Goal: Task Accomplishment & Management: Complete application form

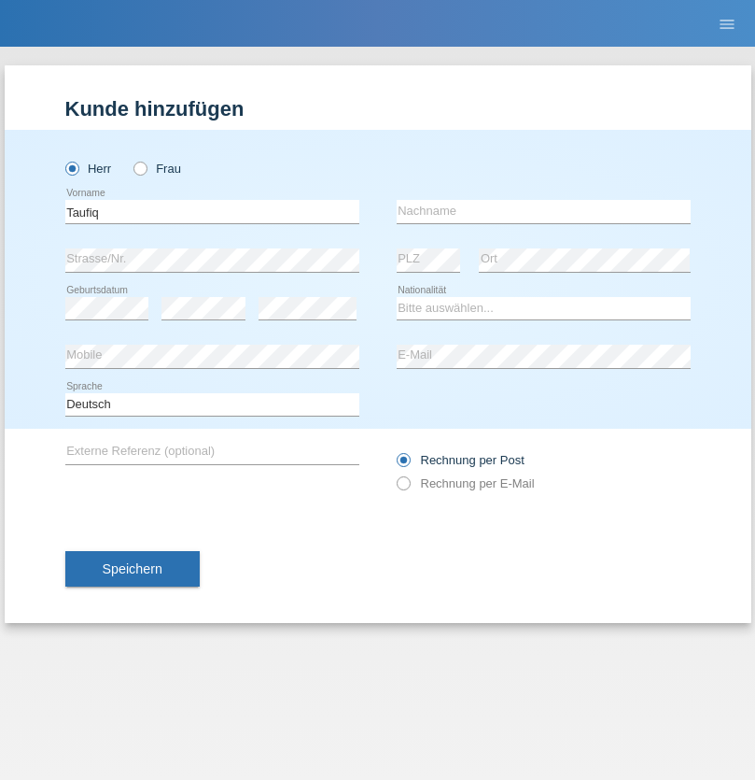
type input "Taufiq"
click at [543, 211] on input "text" at bounding box center [544, 211] width 294 height 23
type input "Hardi"
select select "CH"
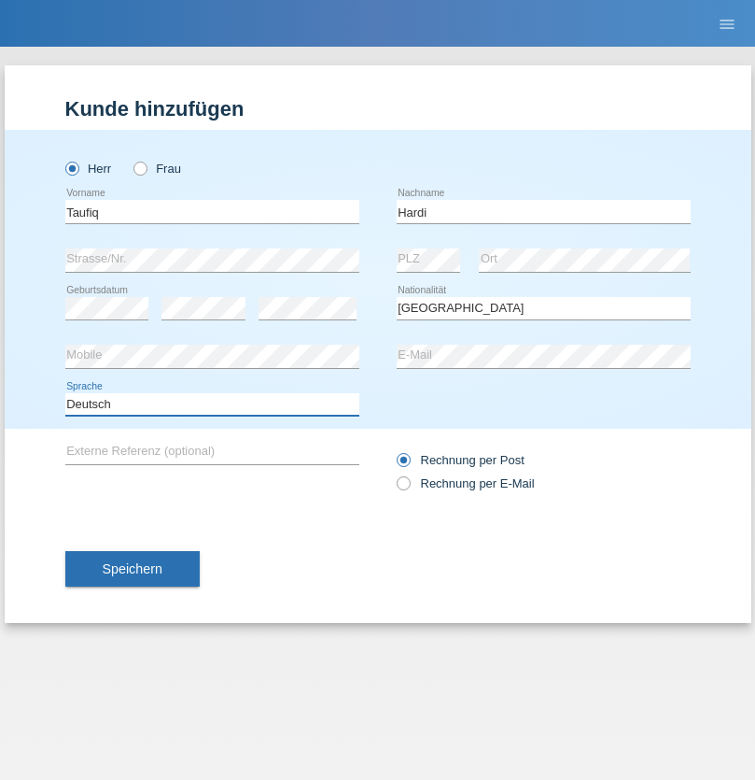
select select "en"
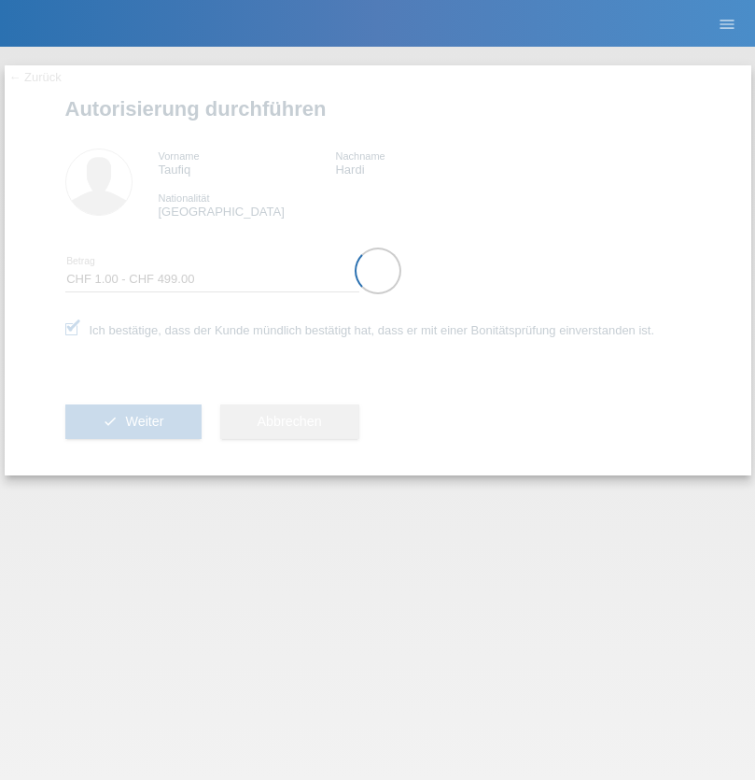
select select "1"
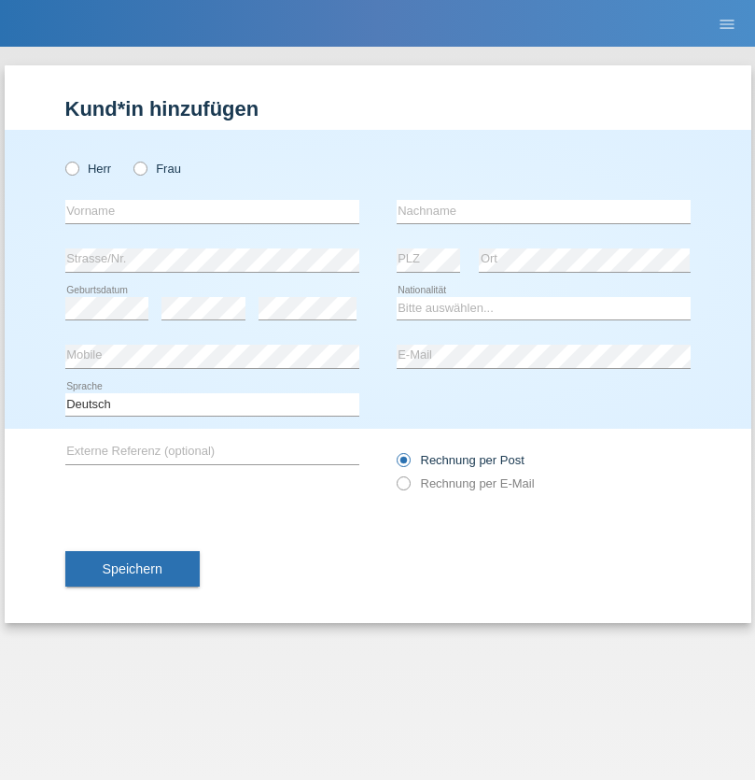
radio input "true"
click at [212, 211] on input "text" at bounding box center [212, 211] width 294 height 23
type input "Varga"
click at [543, 211] on input "text" at bounding box center [544, 211] width 294 height 23
type input "Florin"
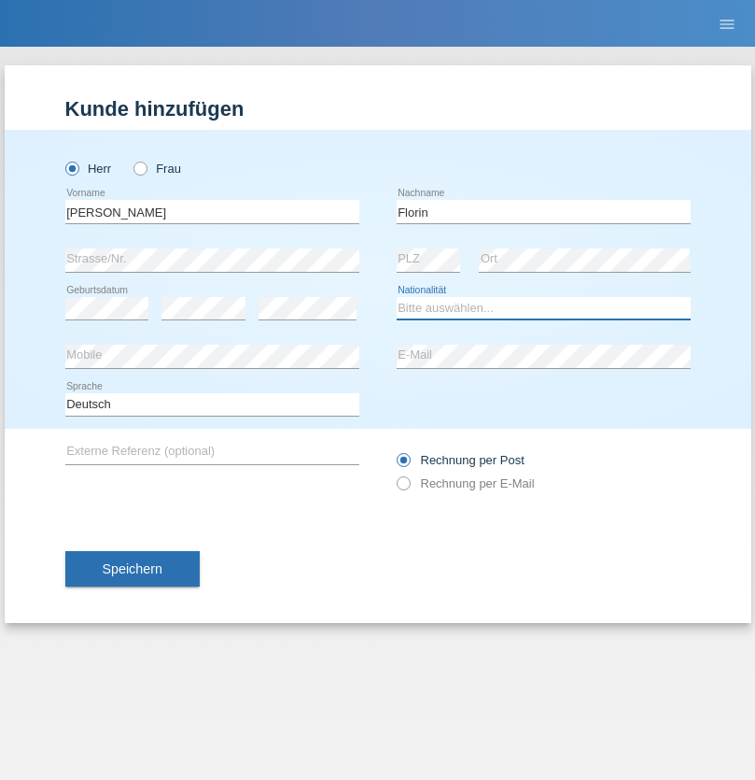
select select "RO"
select select "C"
select select "29"
select select "02"
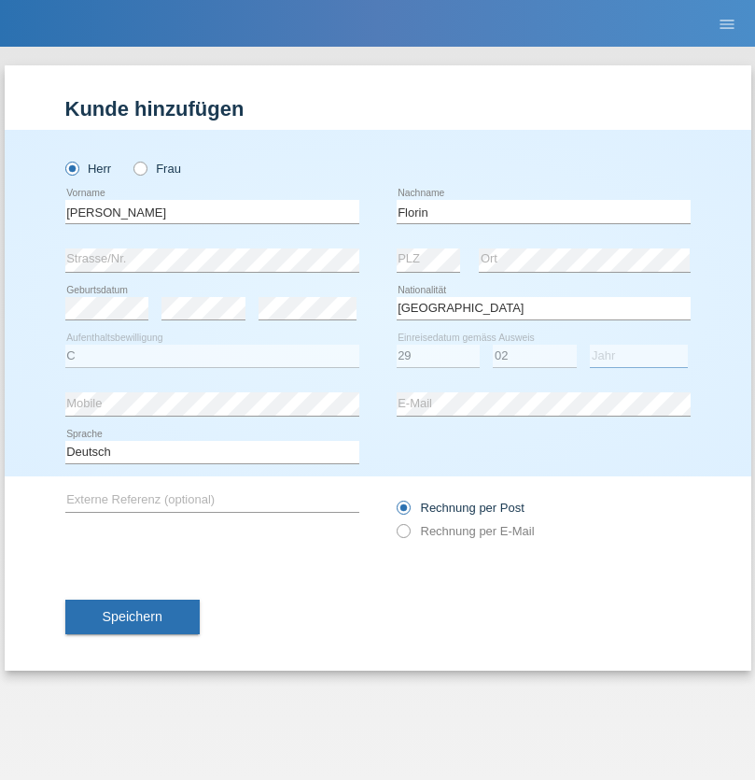
select select "2021"
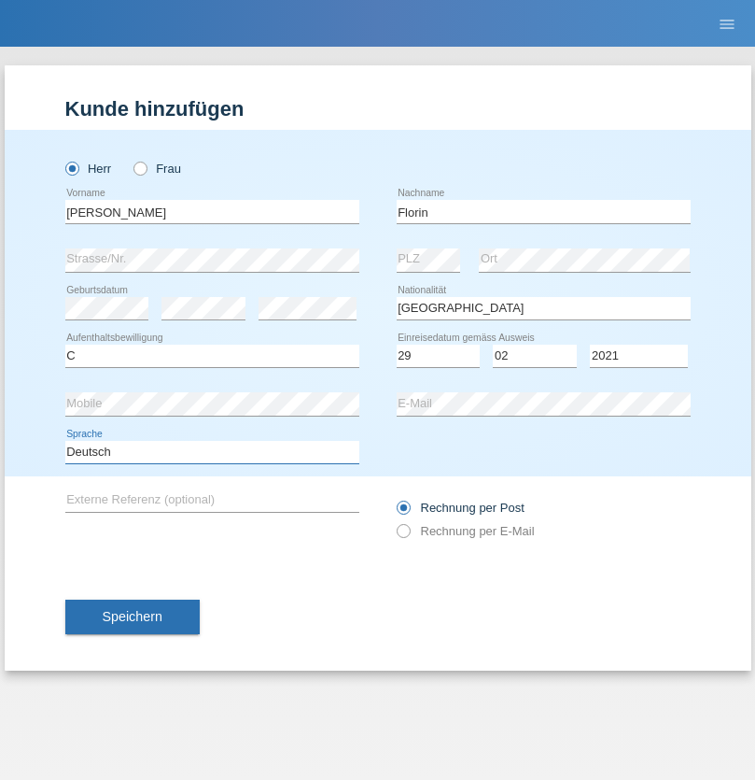
select select "en"
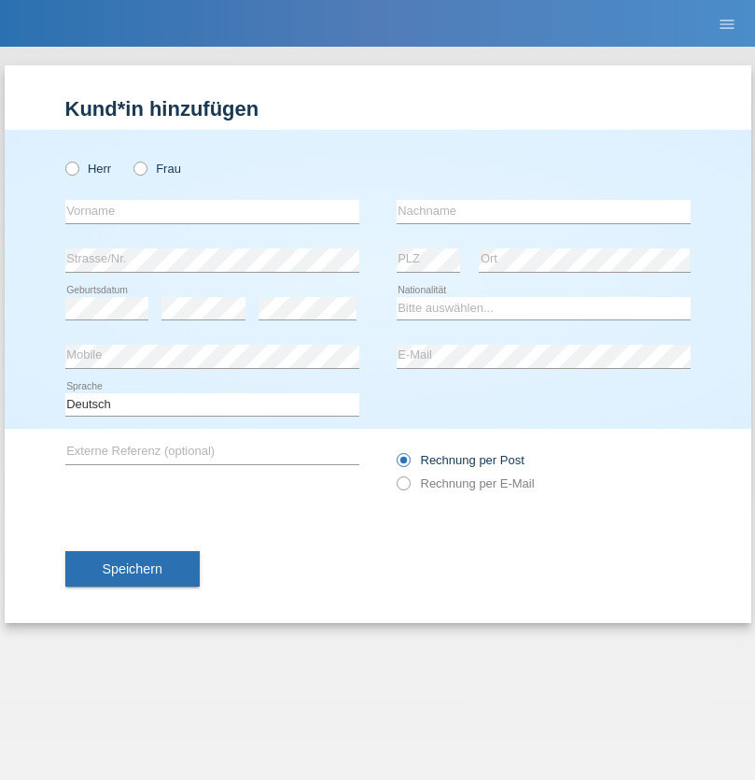
radio input "true"
click at [212, 211] on input "text" at bounding box center [212, 211] width 294 height 23
type input "Ruth"
click at [543, 211] on input "text" at bounding box center [544, 211] width 294 height 23
type input "Krebs"
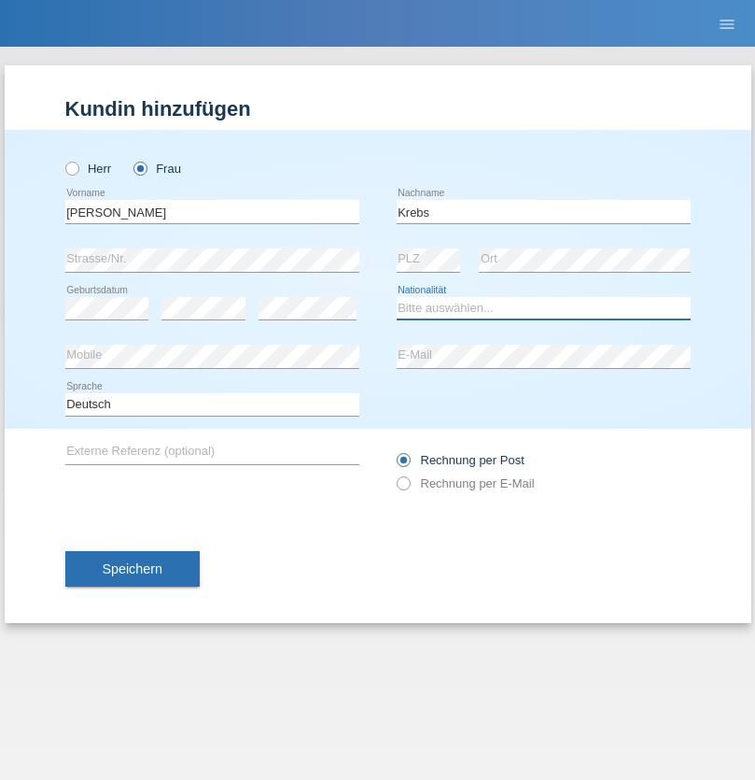
select select "CH"
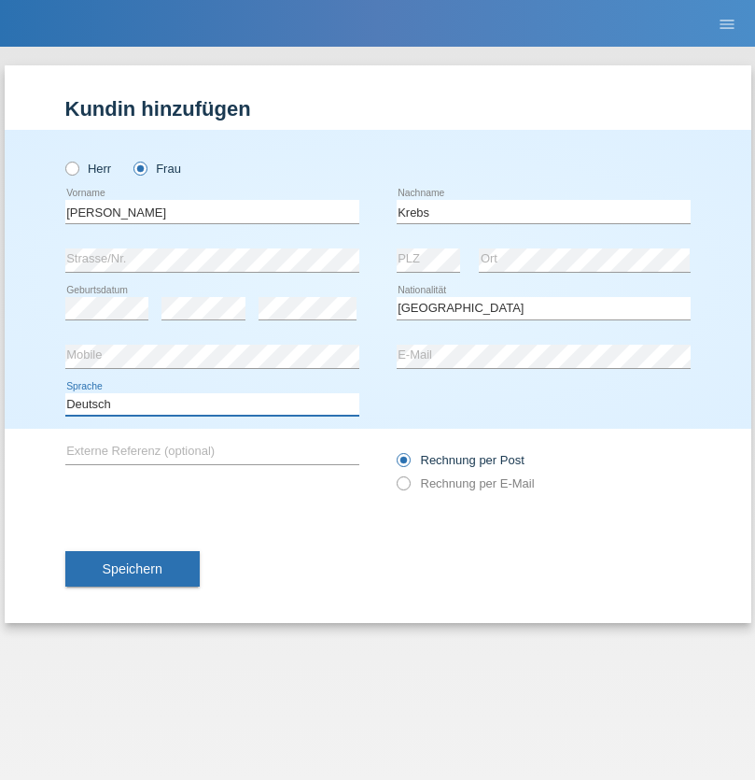
select select "en"
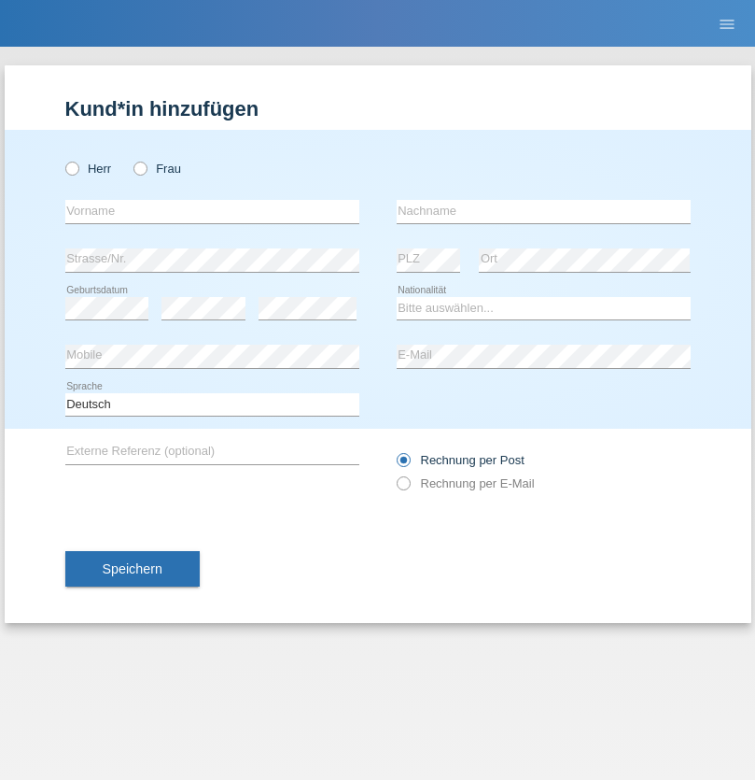
radio input "true"
click at [212, 211] on input "text" at bounding box center [212, 211] width 294 height 23
type input "Qovanaj"
click at [543, 211] on input "text" at bounding box center [544, 211] width 294 height 23
type input "Shaban"
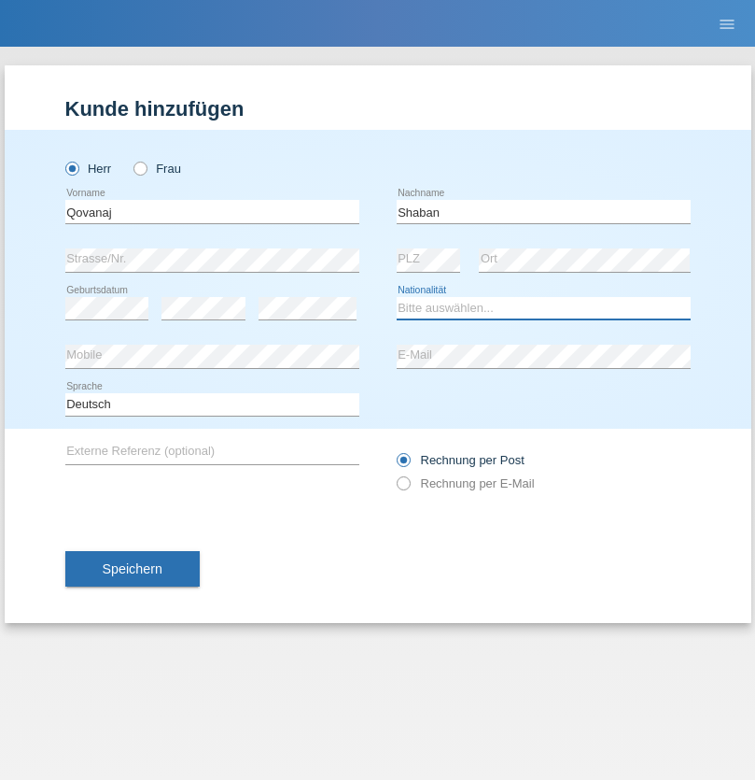
select select "CH"
radio input "true"
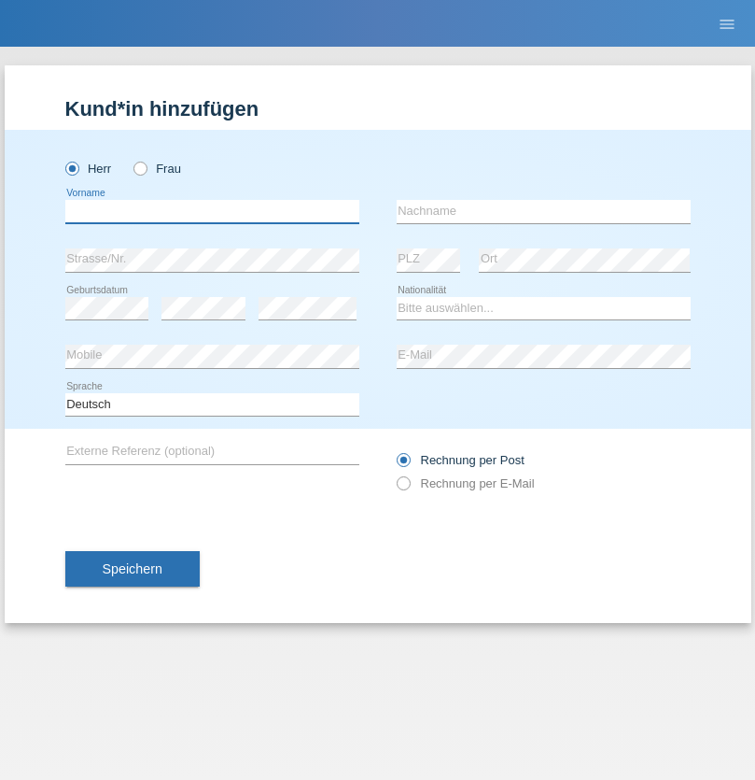
click at [212, 211] on input "text" at bounding box center [212, 211] width 294 height 23
type input "Filipe Miguel"
click at [543, 211] on input "text" at bounding box center [544, 211] width 294 height 23
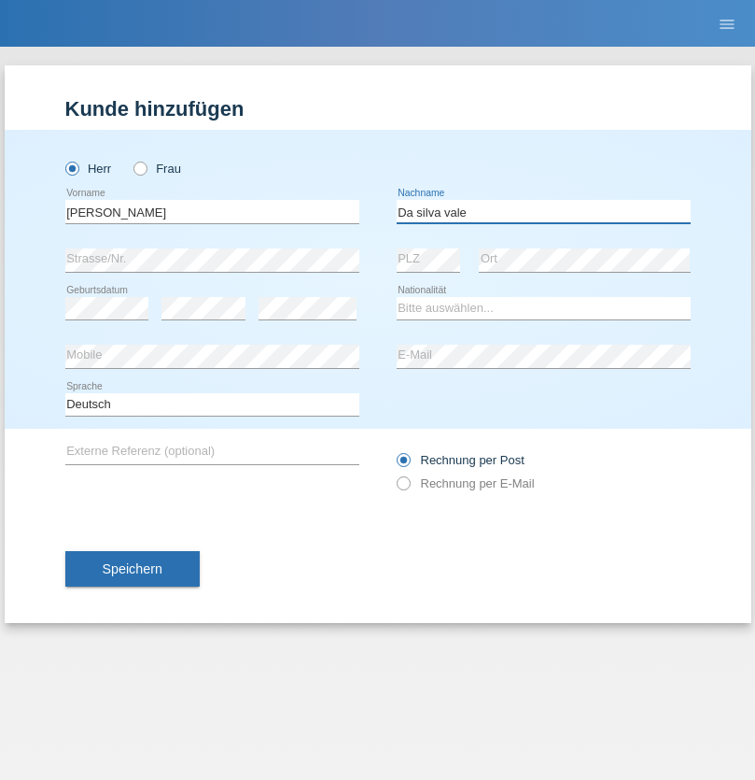
type input "Da silva vale"
select select "PT"
select select "C"
select select "06"
select select "01"
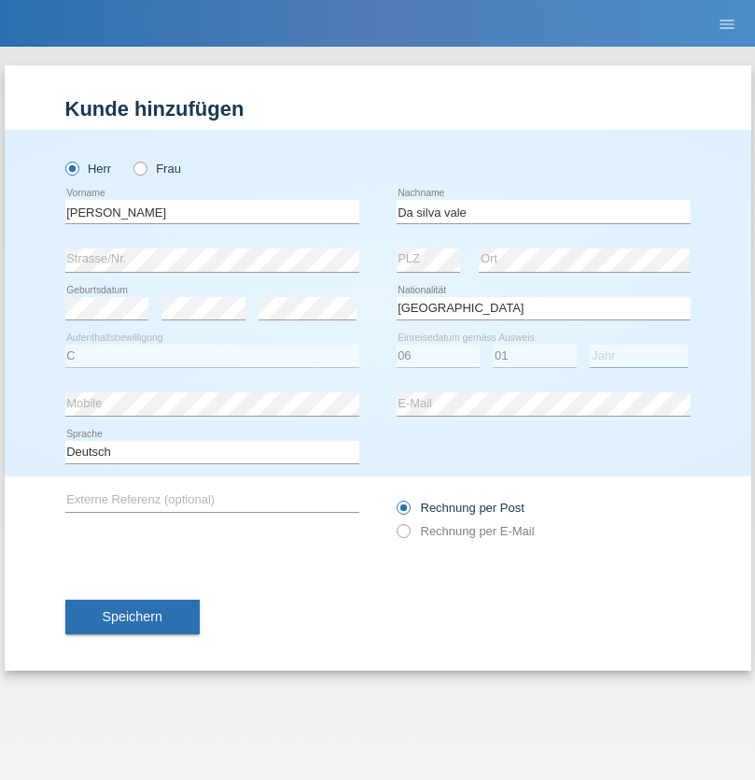
select select "2004"
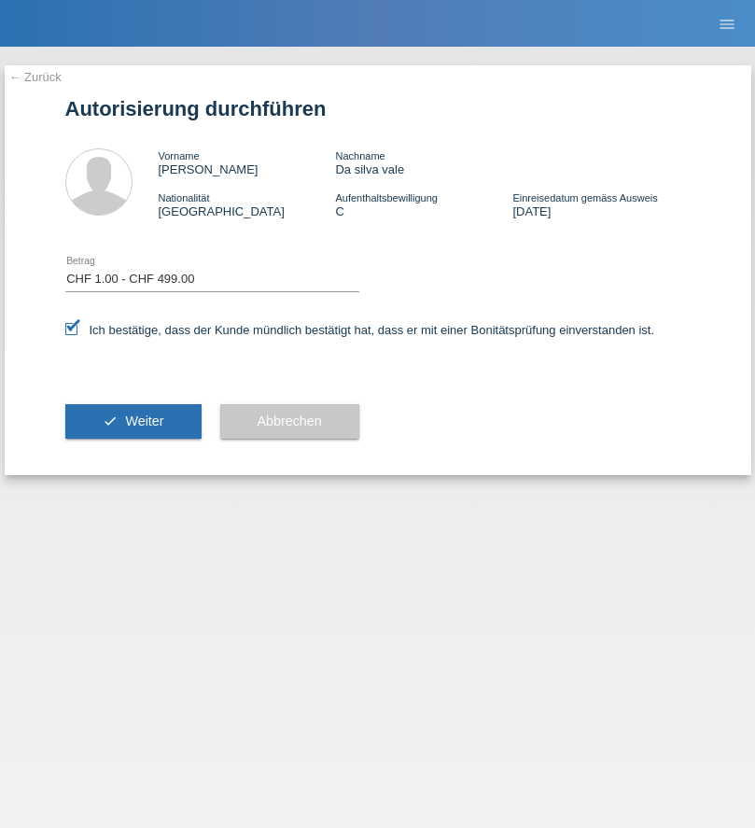
select select "1"
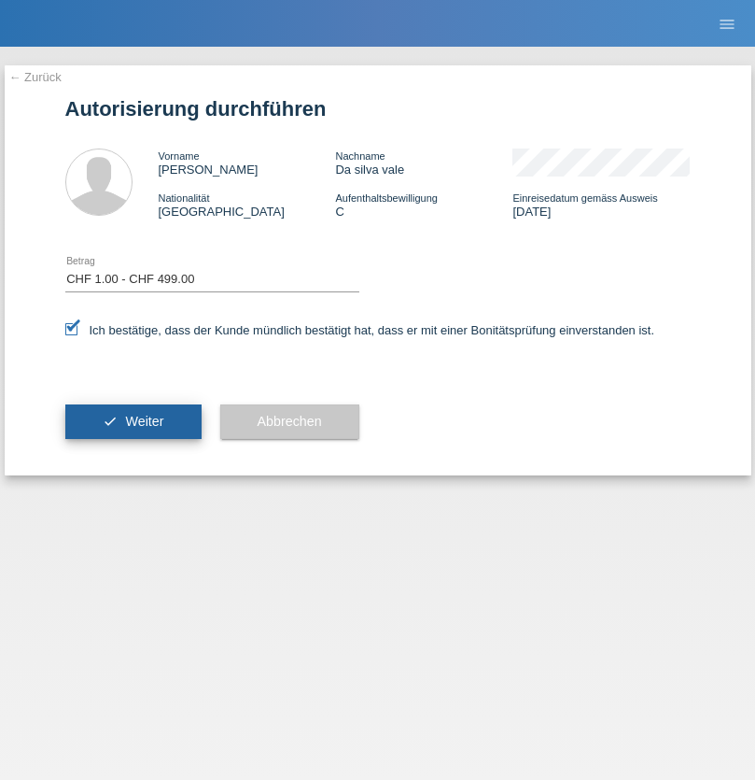
click at [133, 421] on span "Weiter" at bounding box center [144, 421] width 38 height 15
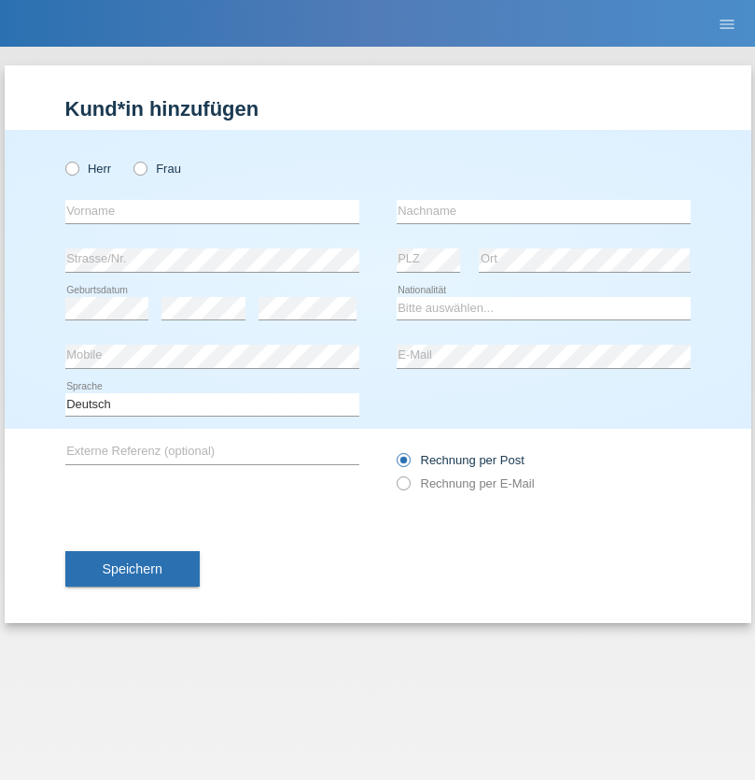
radio input "true"
click at [212, 211] on input "text" at bounding box center [212, 211] width 294 height 23
type input "Deborah"
click at [543, 211] on input "text" at bounding box center [544, 211] width 294 height 23
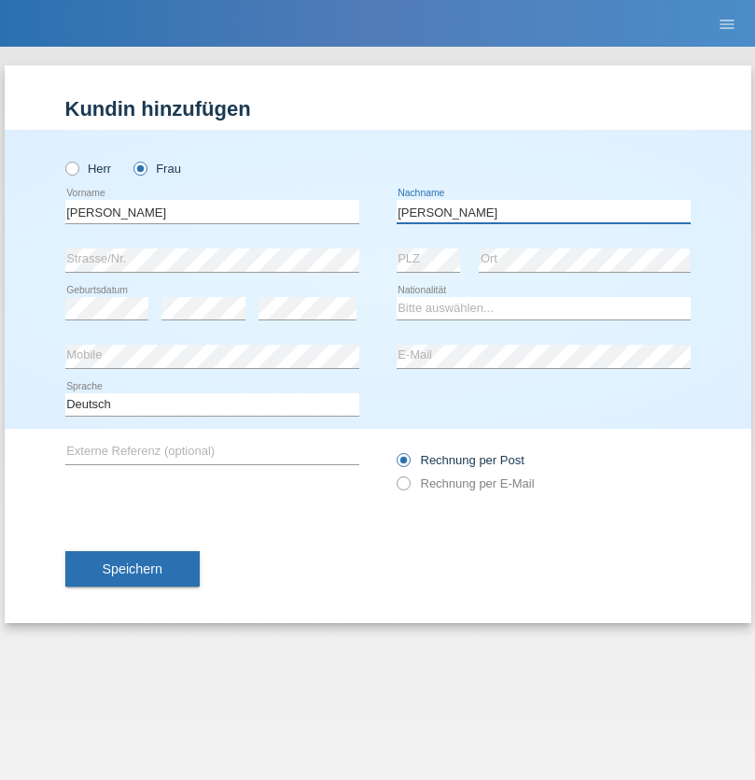
type input "Tragni"
select select "CH"
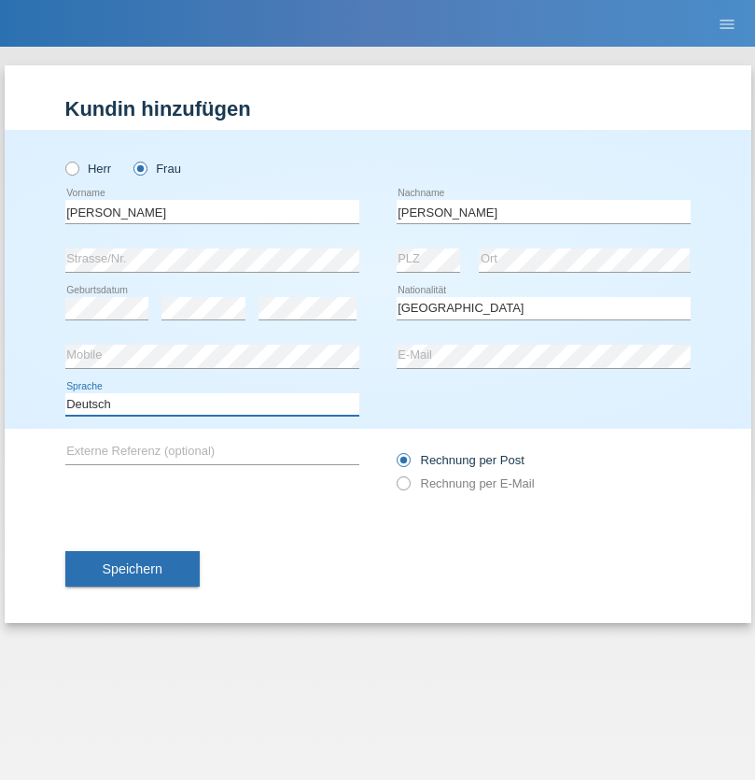
select select "en"
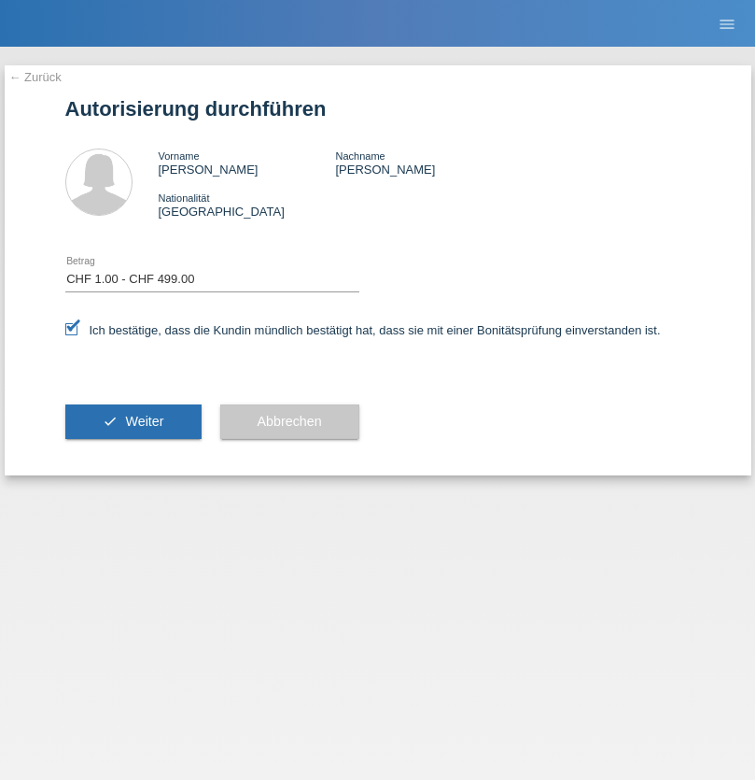
select select "1"
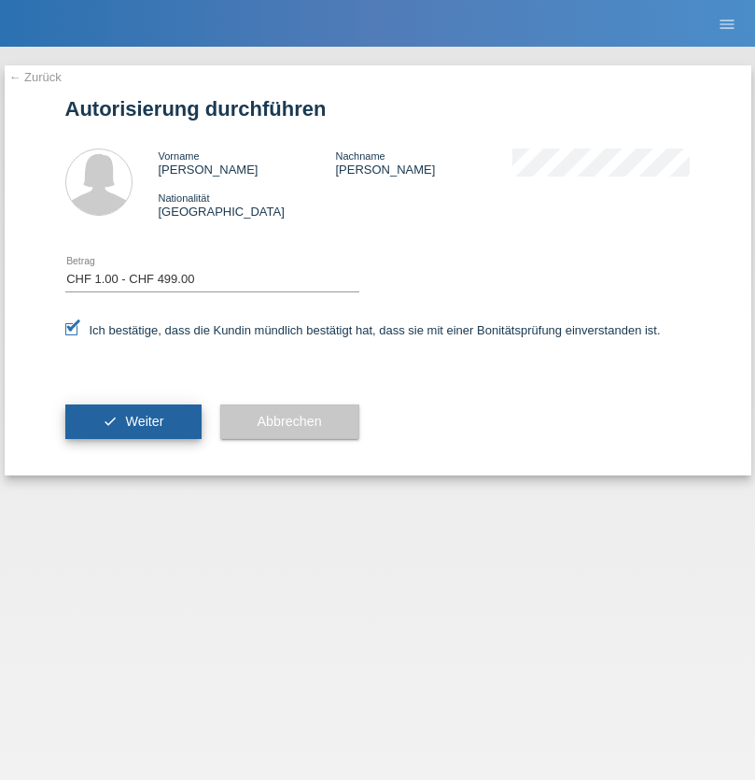
click at [133, 421] on span "Weiter" at bounding box center [144, 421] width 38 height 15
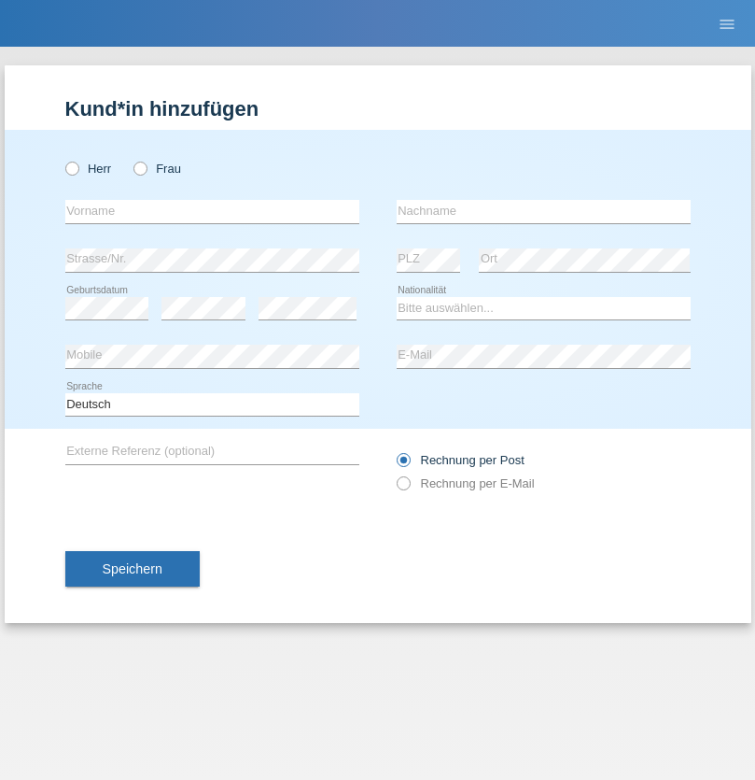
radio input "true"
click at [212, 211] on input "text" at bounding box center [212, 211] width 294 height 23
type input "Volkan"
click at [543, 211] on input "text" at bounding box center [544, 211] width 294 height 23
type input "Laçın"
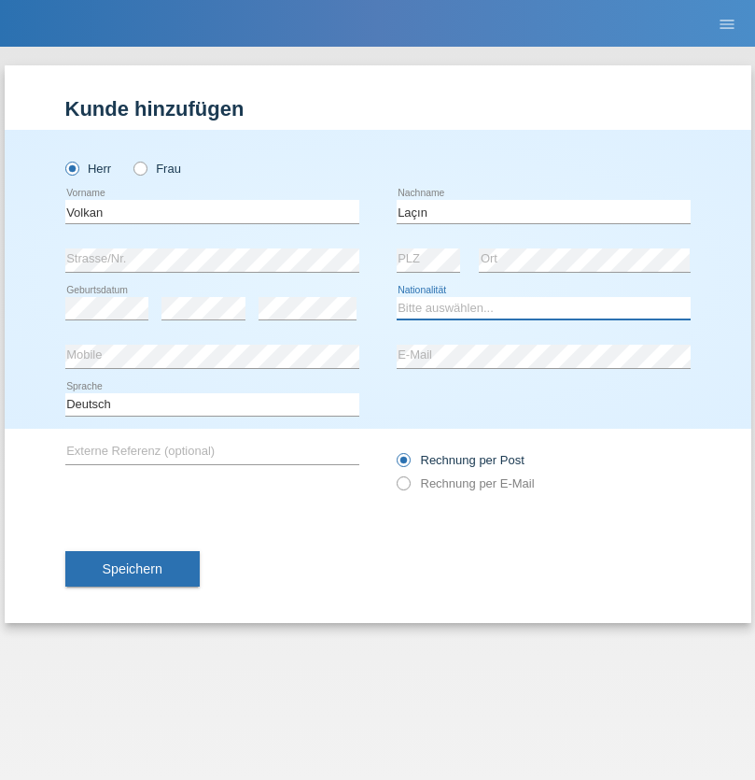
select select "TR"
select select "C"
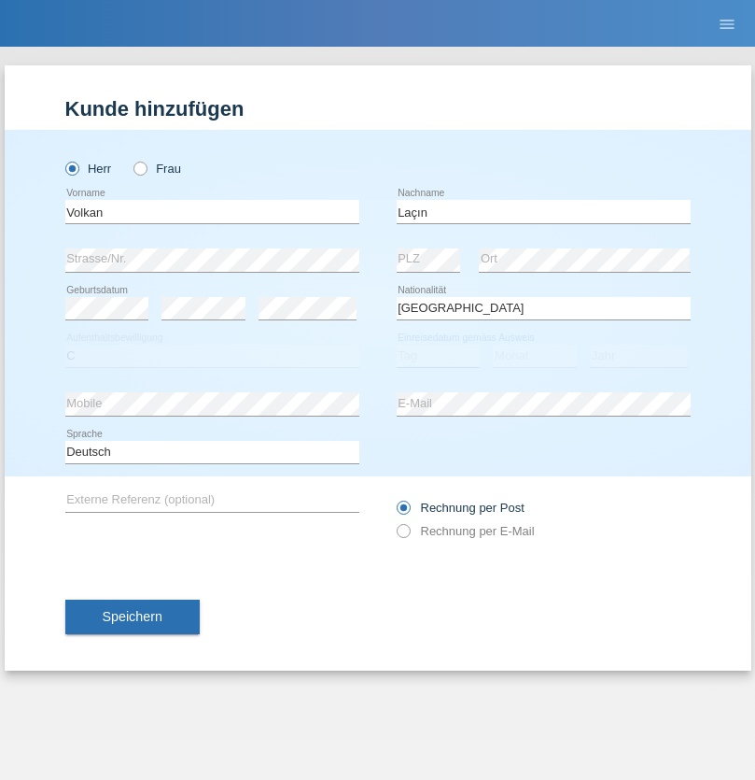
select select "06"
select select "04"
select select "2021"
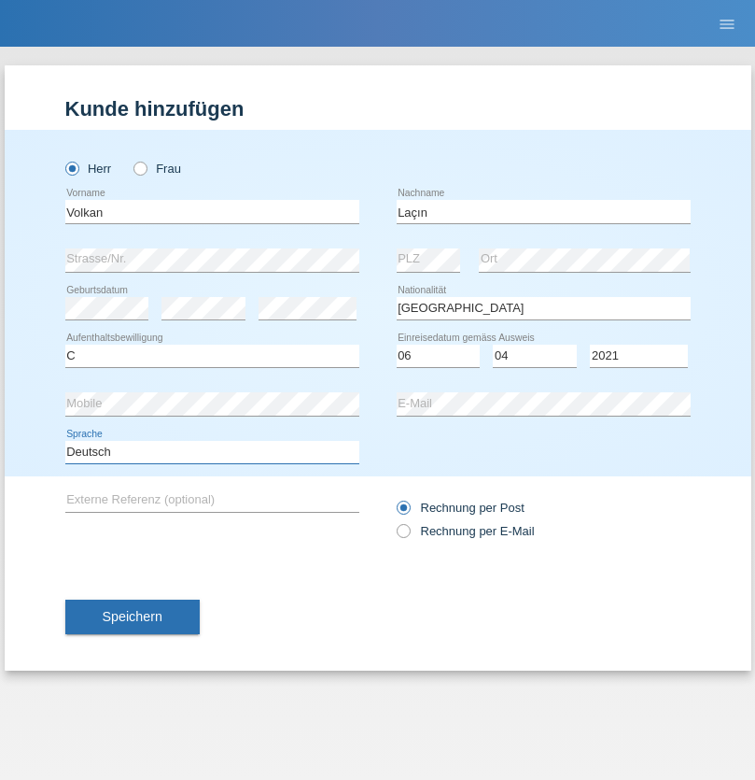
select select "en"
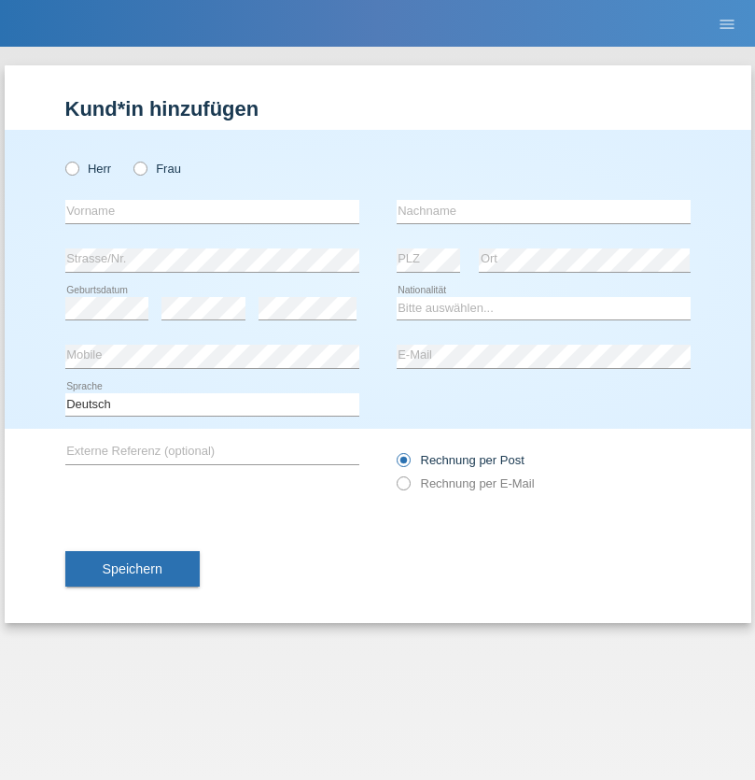
radio input "true"
click at [212, 211] on input "text" at bounding box center [212, 211] width 294 height 23
type input "Volkan"
click at [543, 211] on input "text" at bounding box center [544, 211] width 294 height 23
type input "Laçın"
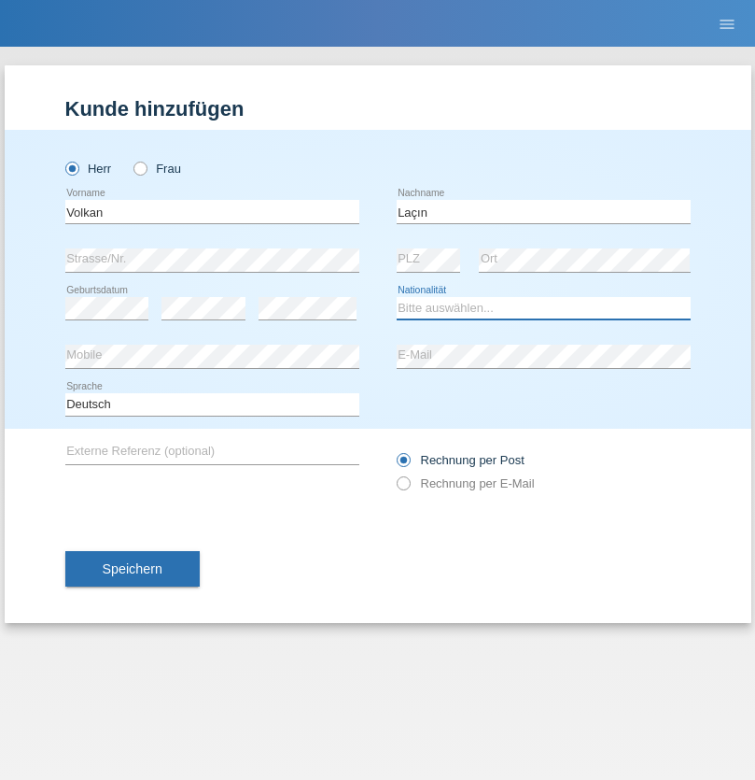
select select "TR"
select select "C"
select select "06"
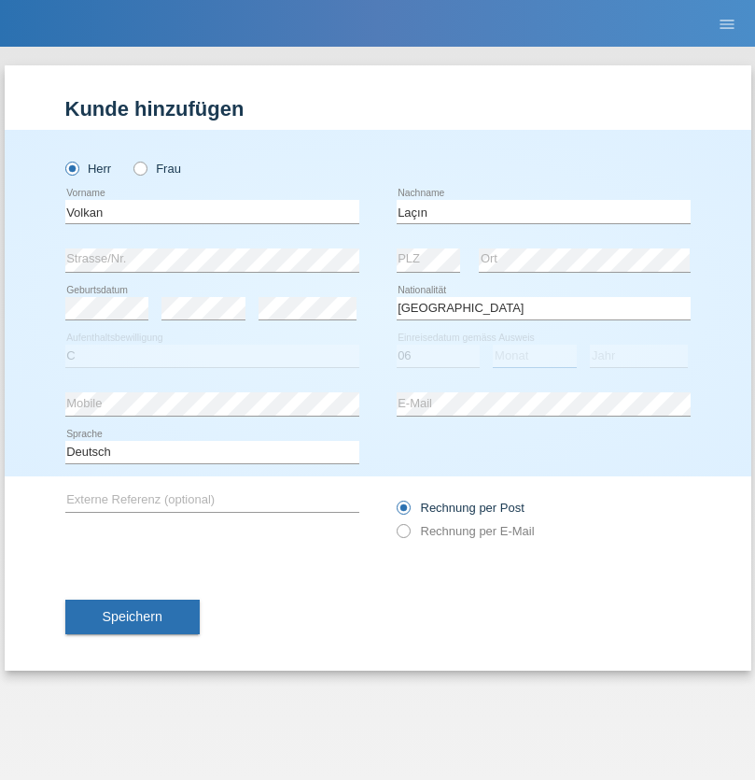
select select "04"
select select "2021"
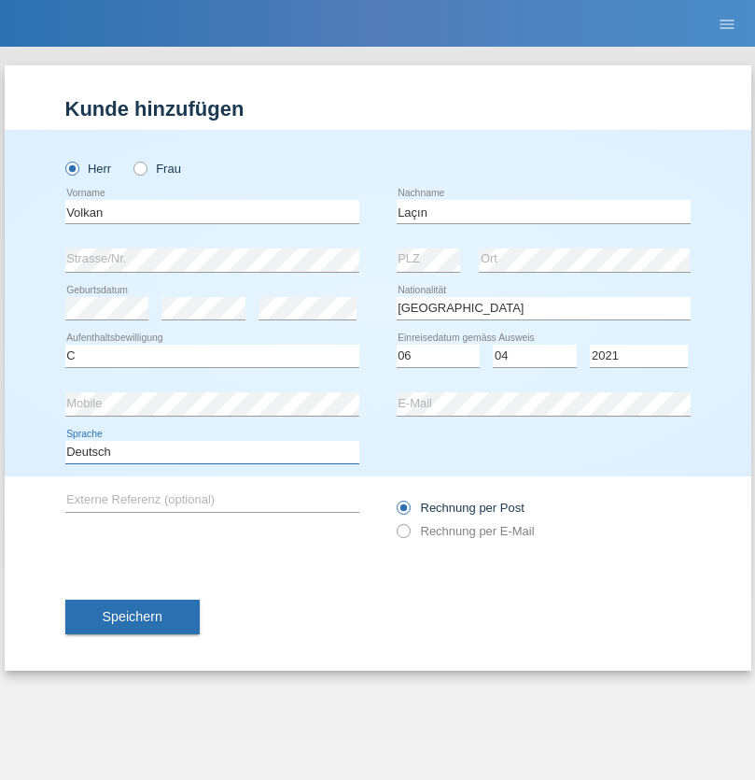
select select "en"
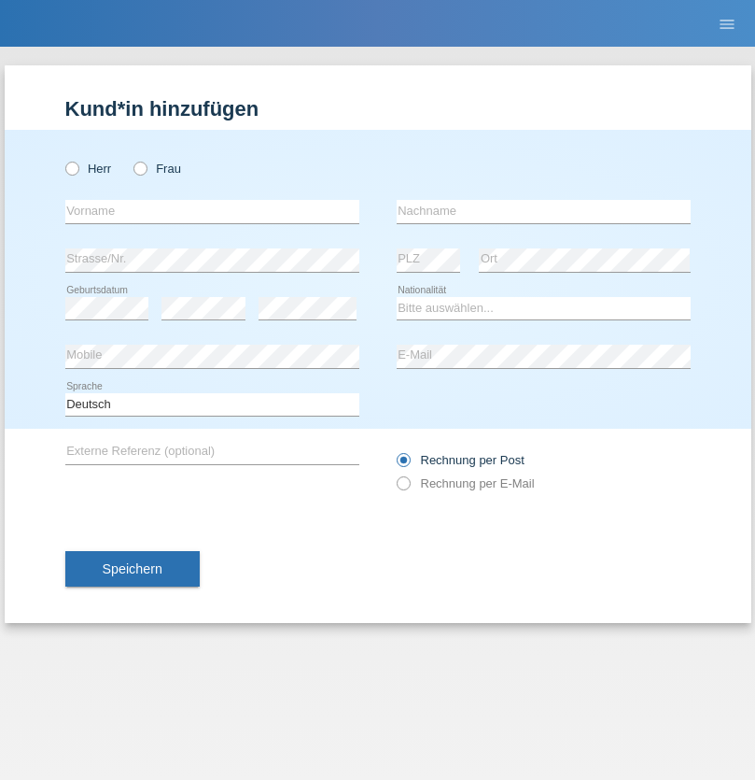
radio input "true"
click at [212, 211] on input "text" at bounding box center [212, 211] width 294 height 23
type input "[PERSON_NAME]"
click at [543, 211] on input "text" at bounding box center [544, 211] width 294 height 23
type input "löffel"
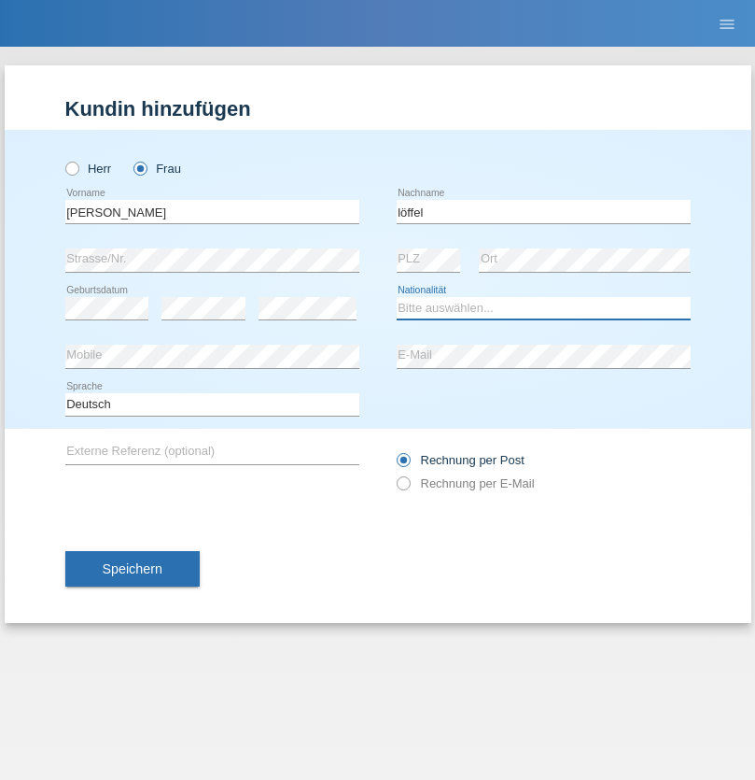
select select "CH"
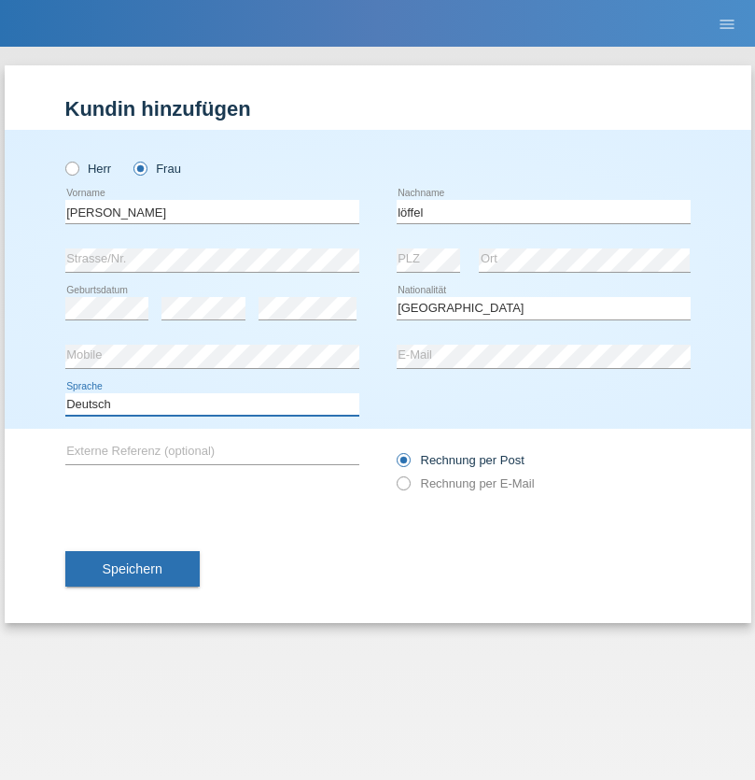
select select "en"
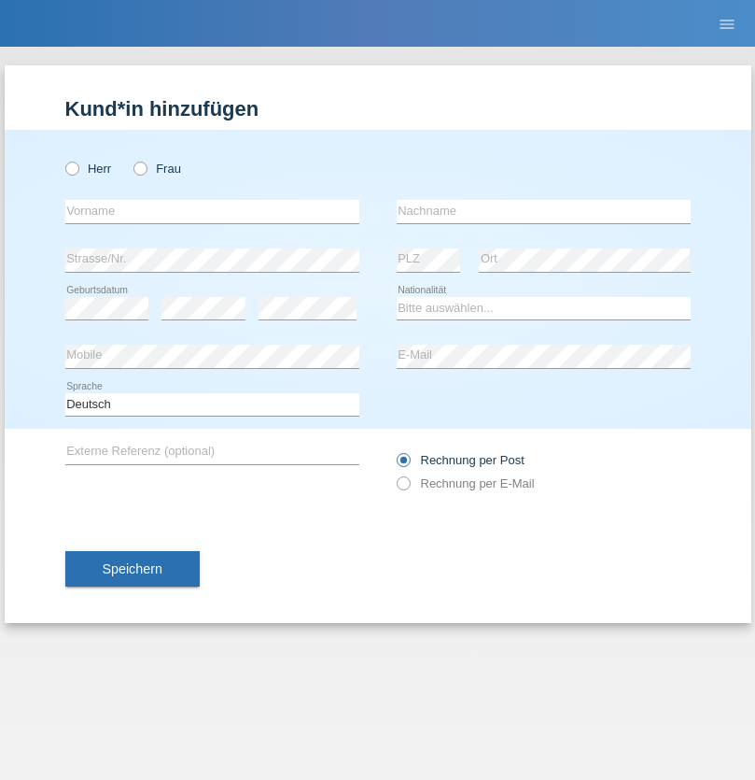
radio input "true"
click at [212, 211] on input "text" at bounding box center [212, 211] width 294 height 23
type input "Matusa"
click at [543, 211] on input "text" at bounding box center [544, 211] width 294 height 23
type input "Marian valentin"
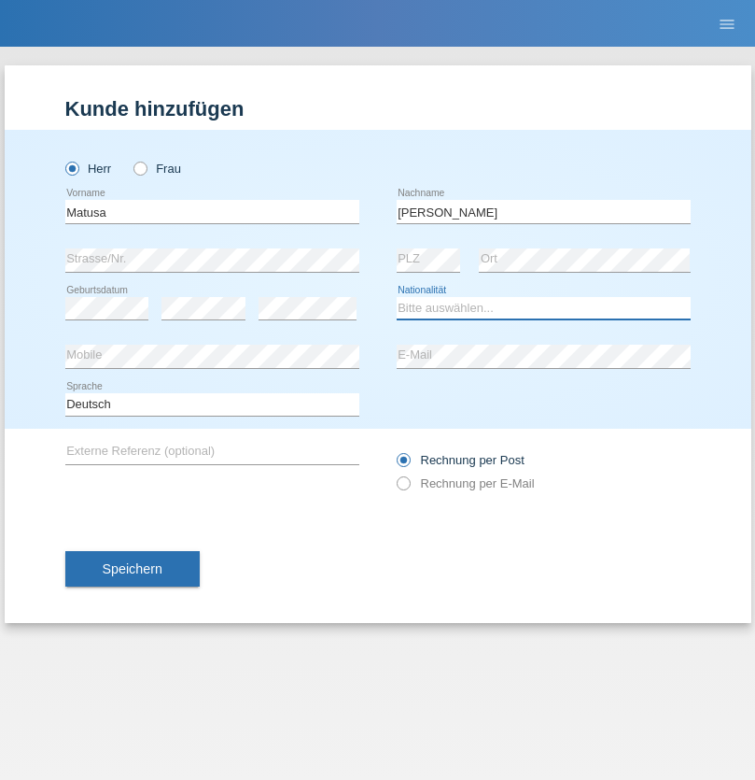
select select "RO"
select select "C"
select select "01"
select select "06"
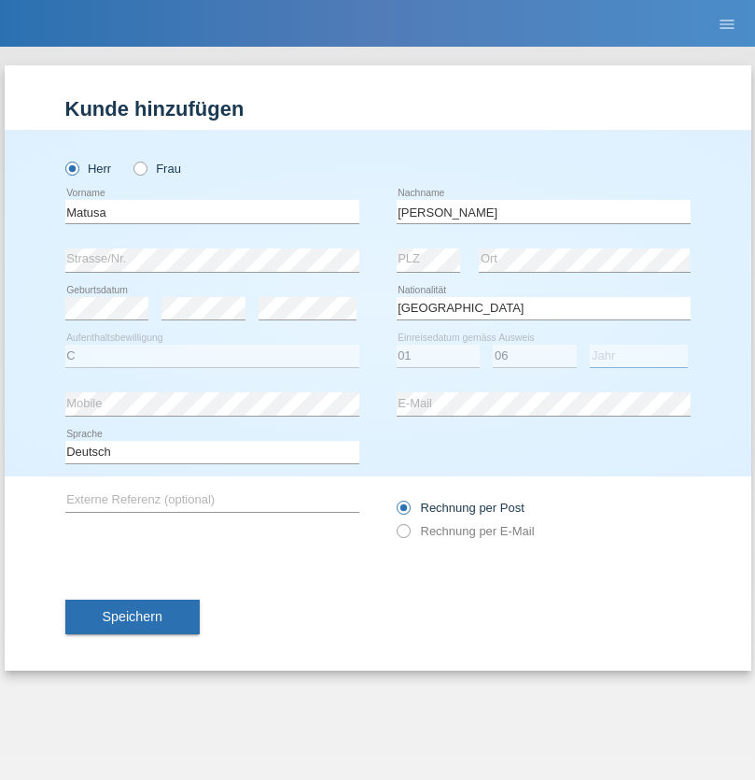
select select "2016"
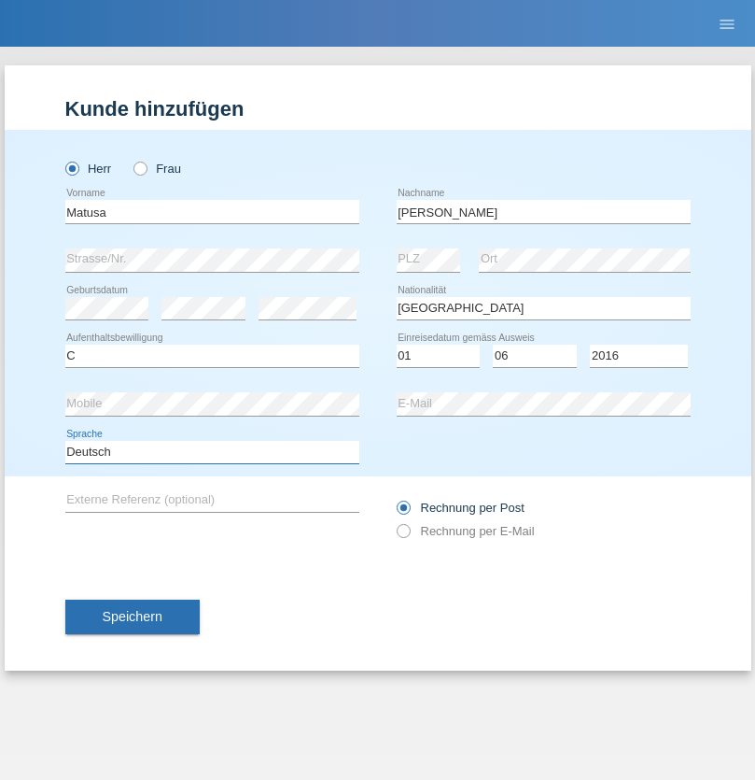
select select "en"
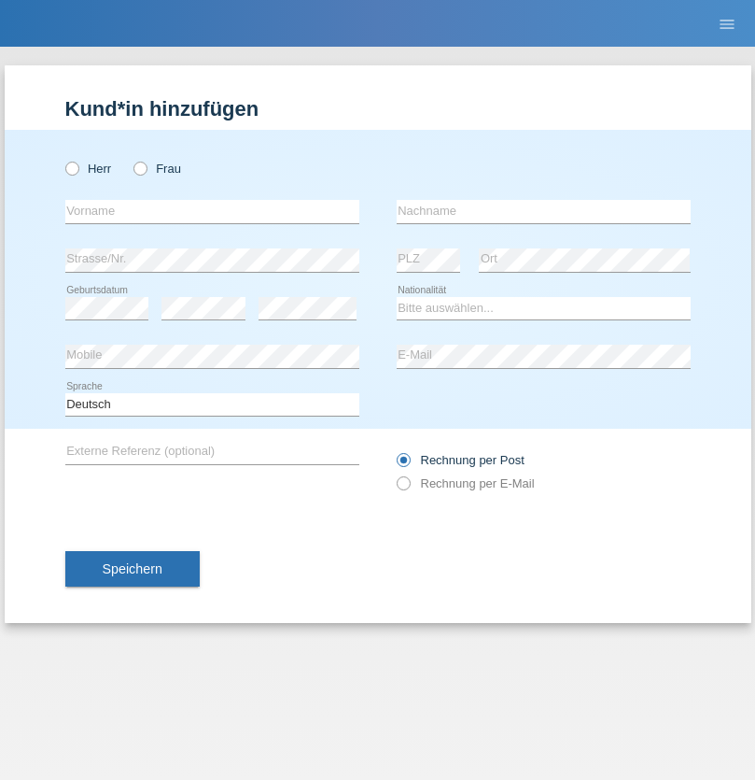
radio input "true"
click at [212, 211] on input "text" at bounding box center [212, 211] width 294 height 23
type input "[PERSON_NAME]"
click at [543, 211] on input "text" at bounding box center [544, 211] width 294 height 23
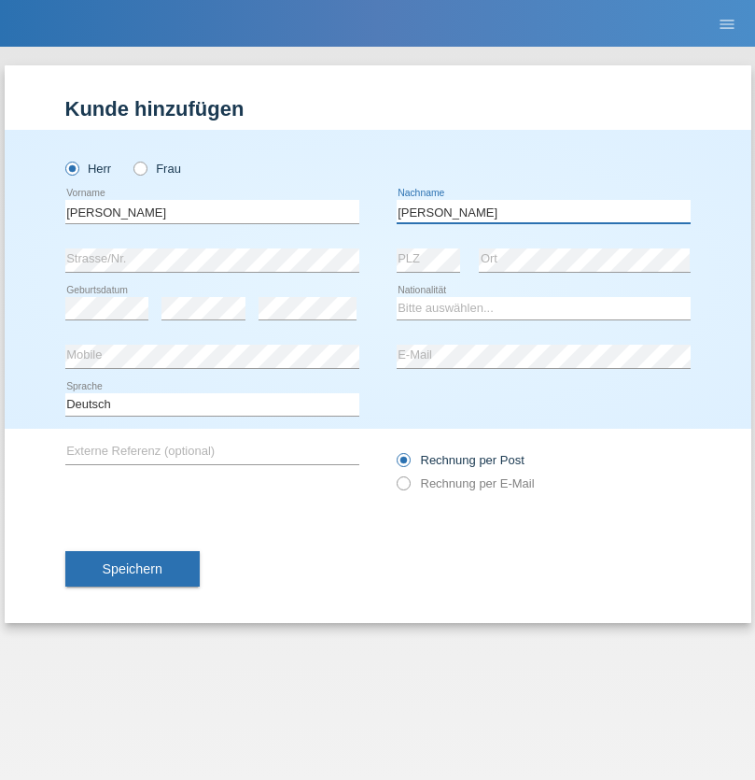
type input "[PERSON_NAME]"
select select "CH"
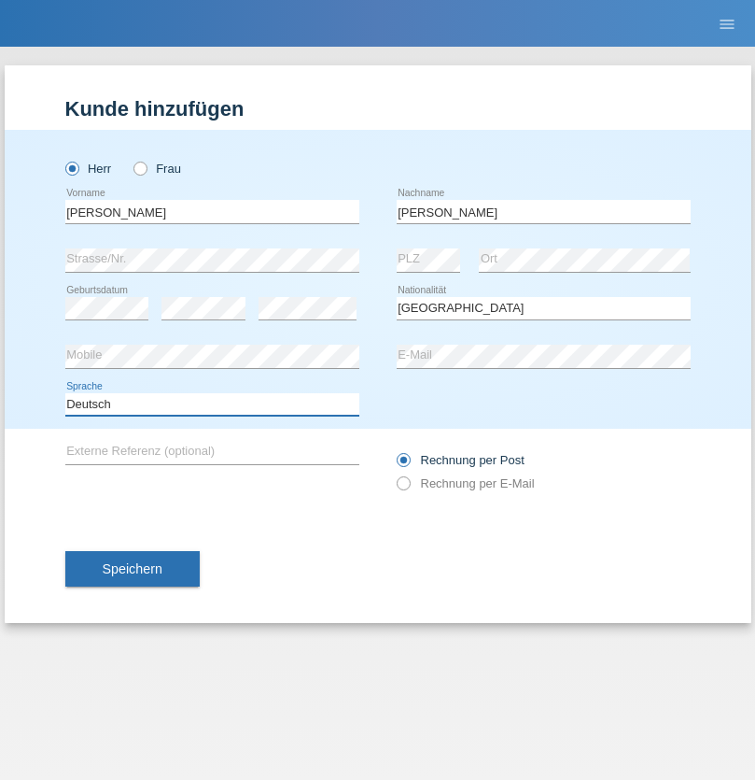
select select "en"
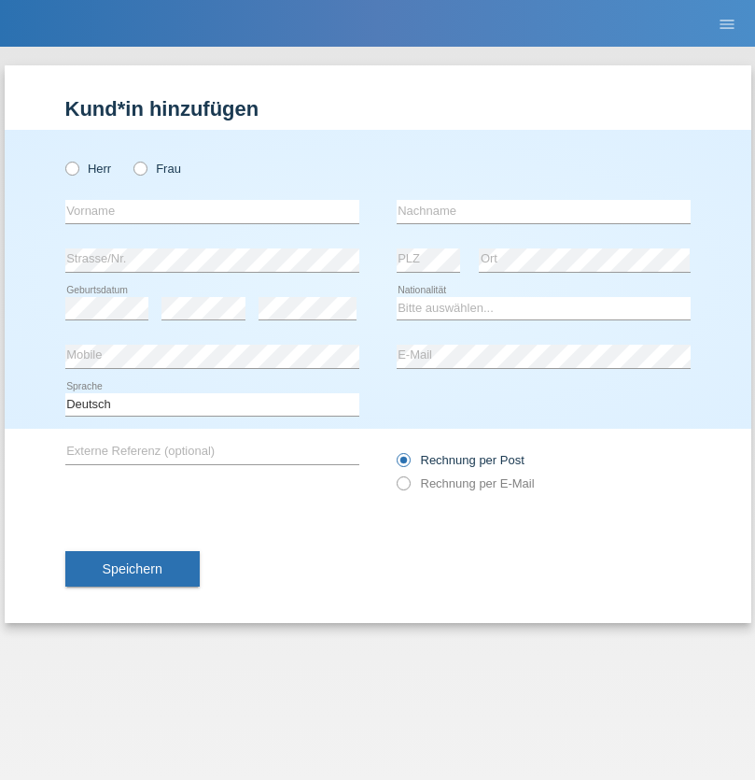
radio input "true"
click at [212, 211] on input "text" at bounding box center [212, 211] width 294 height 23
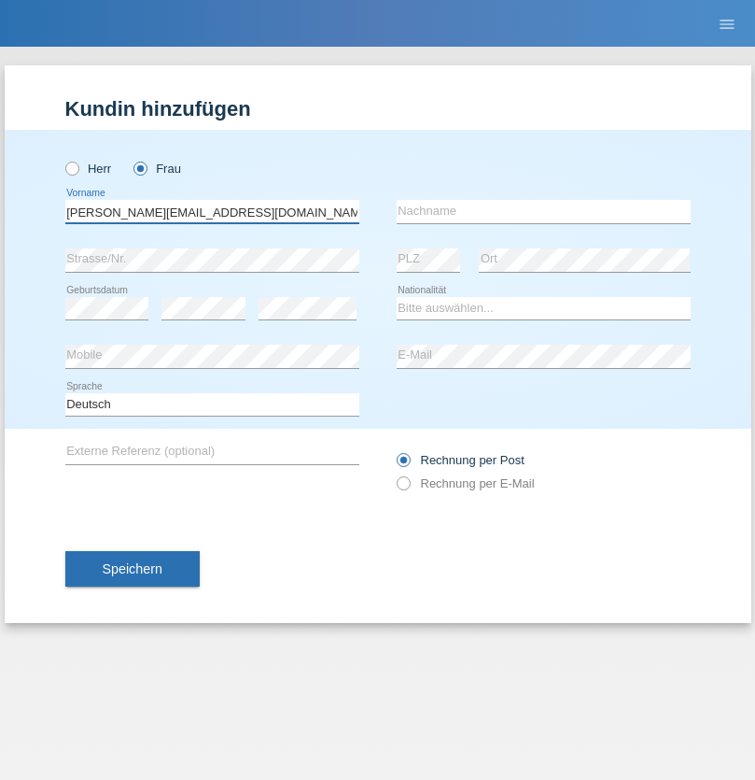
type input "[PERSON_NAME][EMAIL_ADDRESS][DOMAIN_NAME]"
click at [543, 211] on input "text" at bounding box center [544, 211] width 294 height 23
type input "Hylaj"
select select "CH"
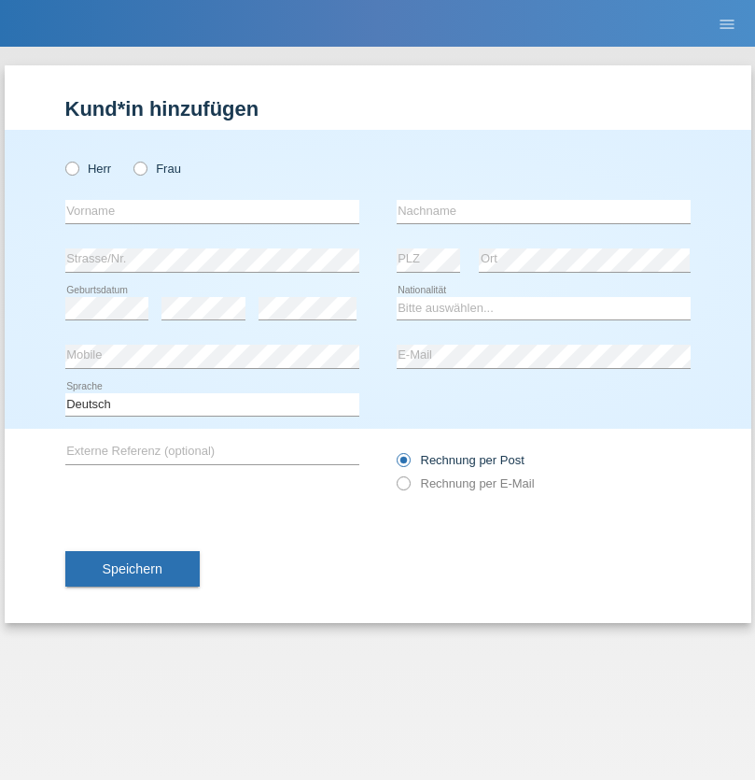
radio input "true"
click at [212, 211] on input "text" at bounding box center [212, 211] width 294 height 23
type input "luka"
click at [543, 211] on input "text" at bounding box center [544, 211] width 294 height 23
type input "kocic"
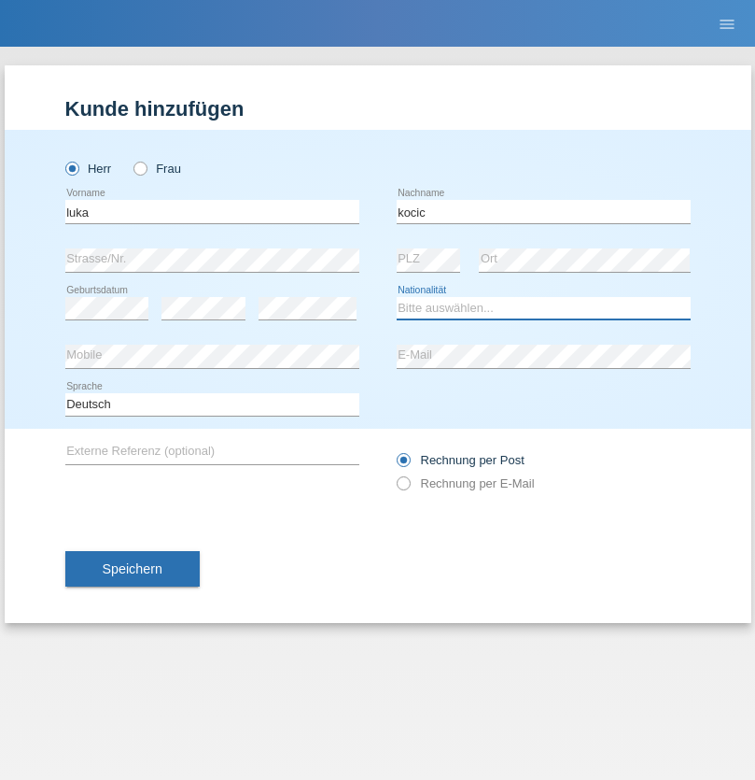
select select "RS"
select select "C"
select select "21"
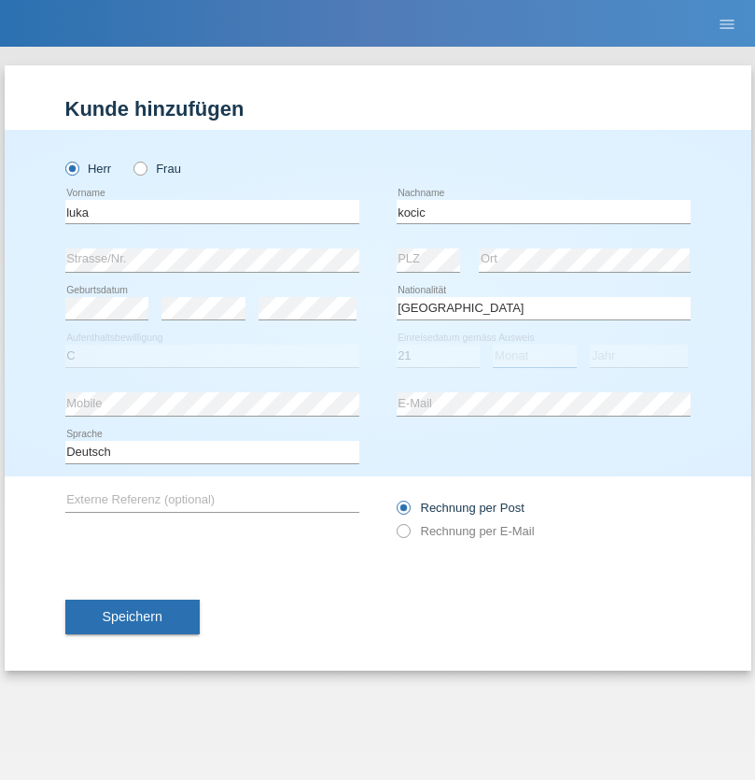
select select "04"
select select "1999"
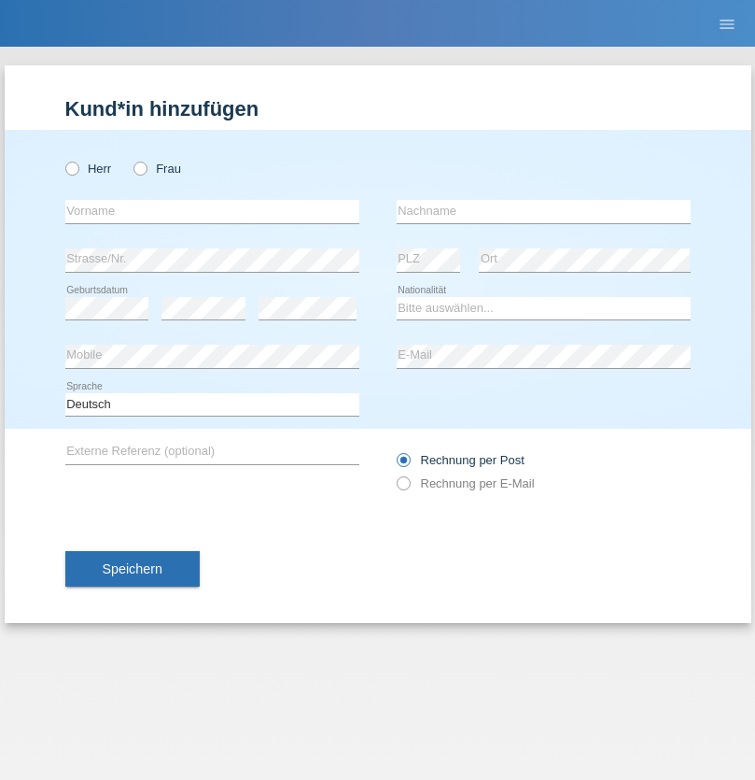
radio input "true"
click at [212, 211] on input "text" at bounding box center [212, 211] width 294 height 23
type input "Marian"
click at [543, 211] on input "text" at bounding box center [544, 211] width 294 height 23
type input "Matusa"
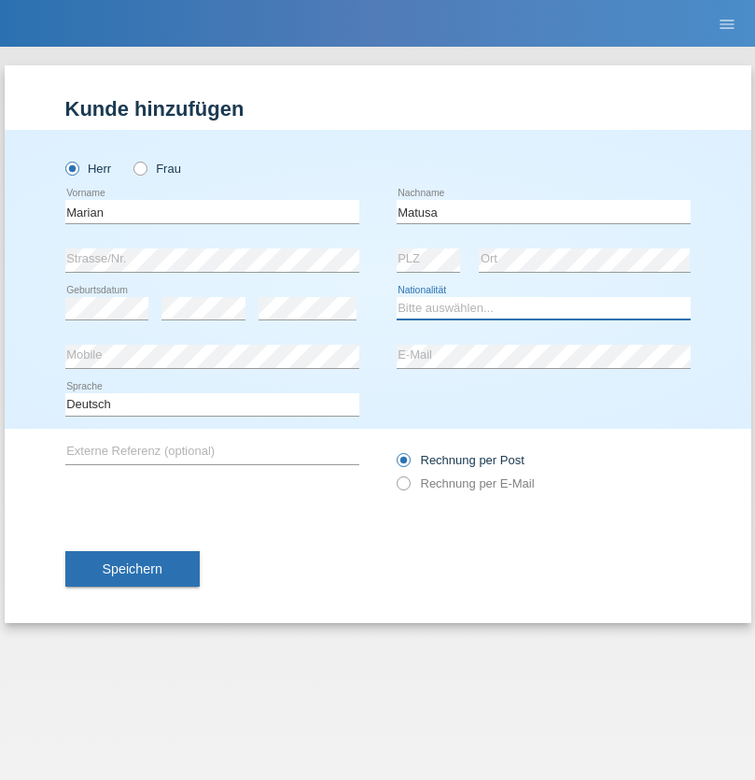
select select "RO"
select select "C"
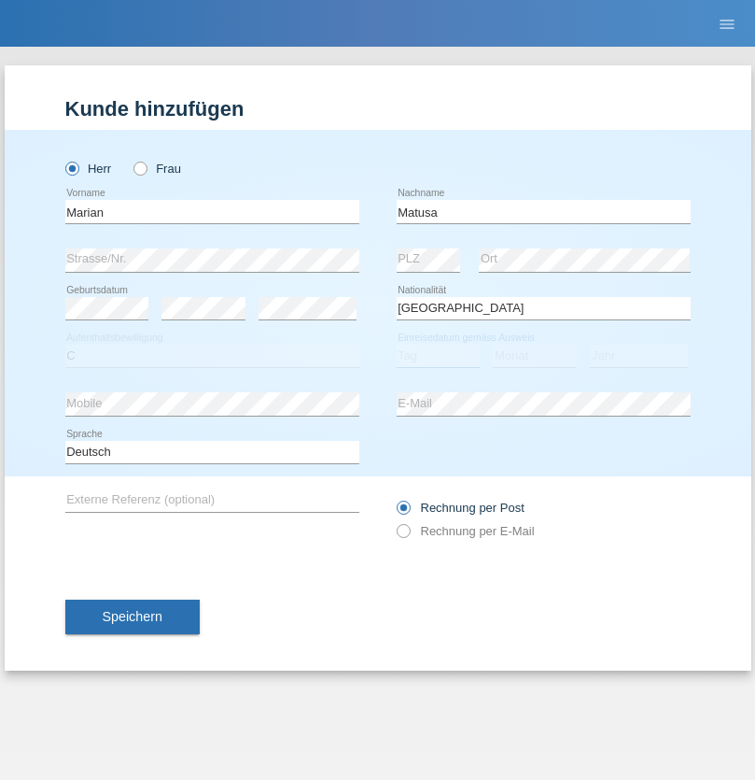
select select "01"
select select "06"
select select "2016"
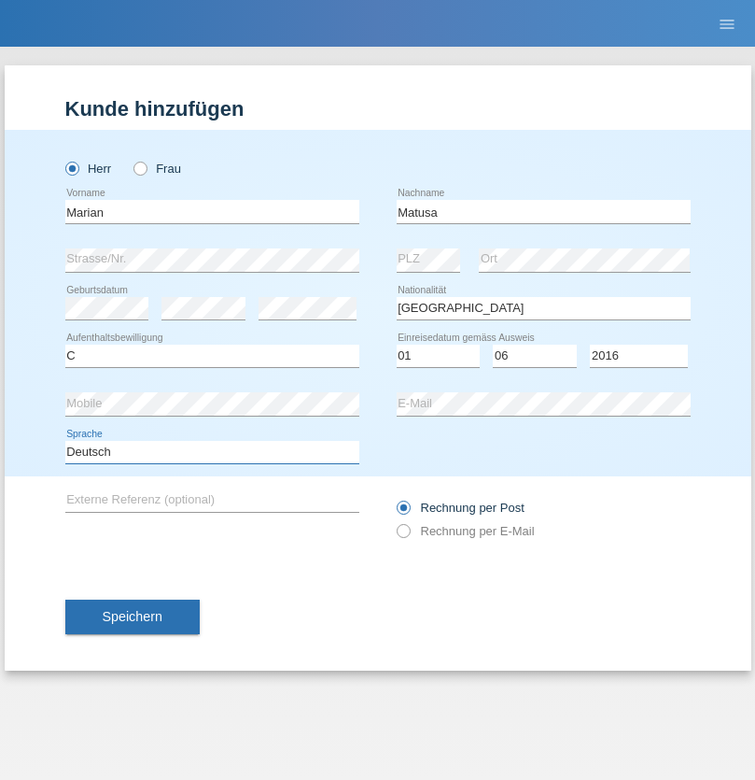
select select "en"
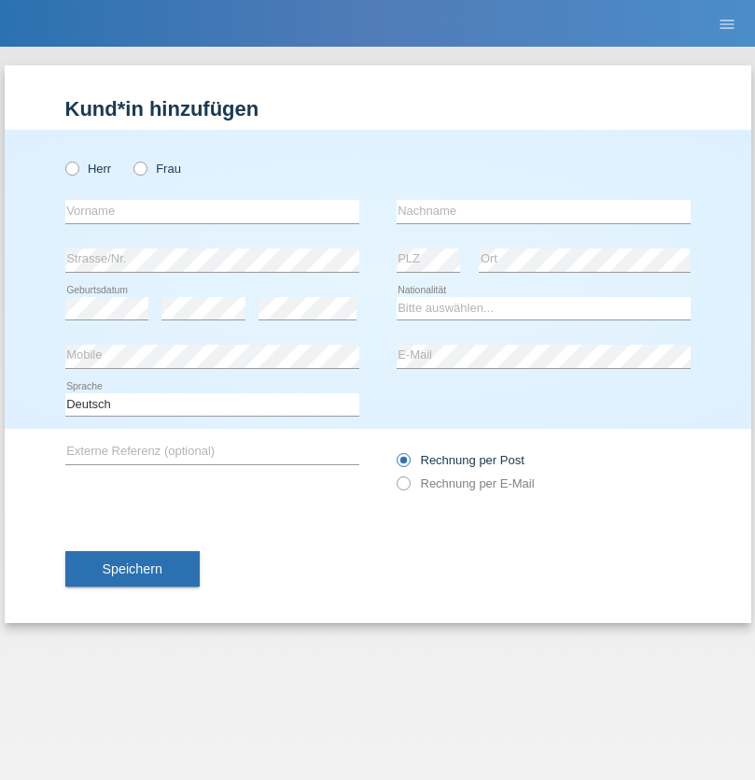
radio input "true"
click at [212, 211] on input "text" at bounding box center [212, 211] width 294 height 23
type input "Marco"
click at [543, 211] on input "text" at bounding box center [544, 211] width 294 height 23
type input "Weinlein"
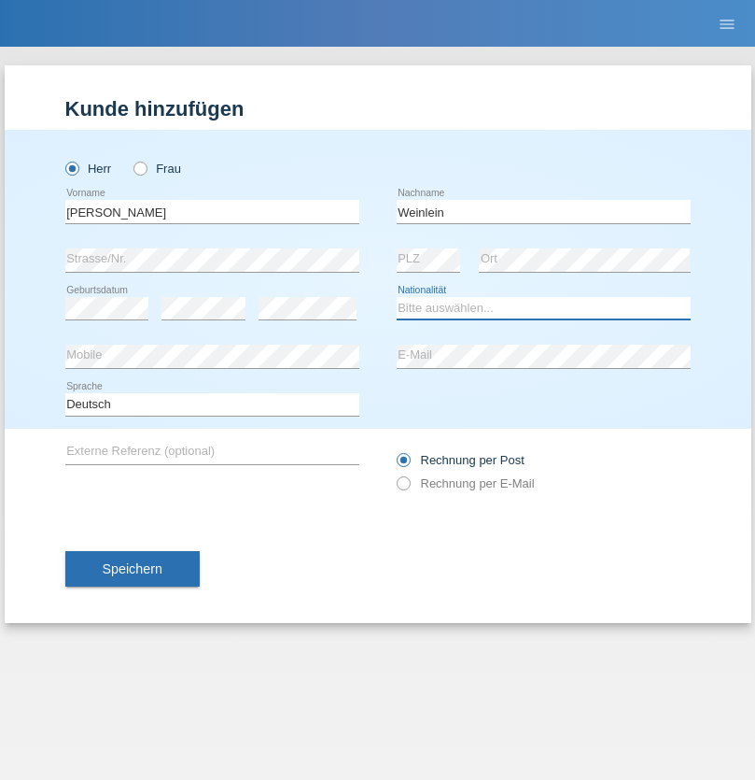
select select "CH"
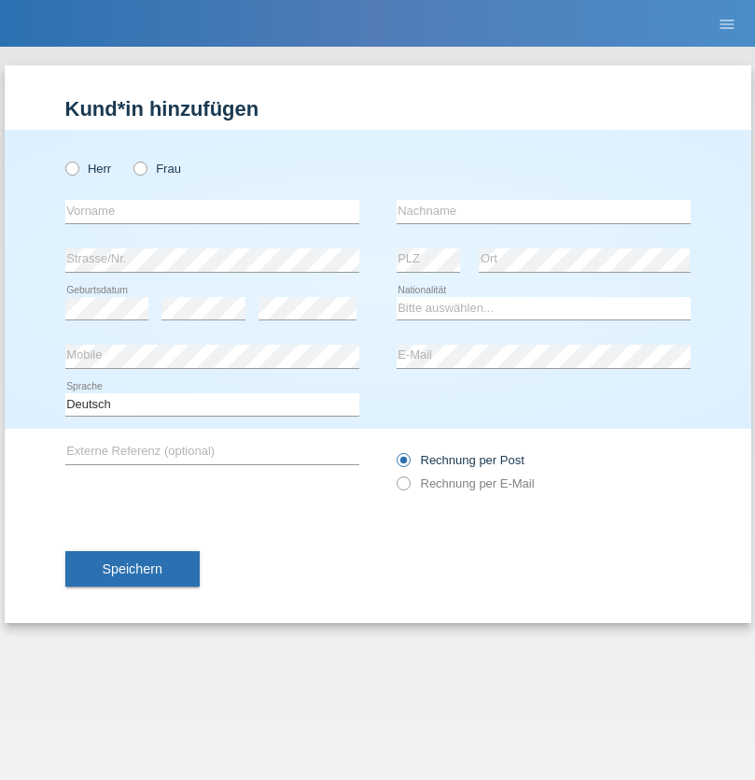
radio input "true"
click at [212, 211] on input "text" at bounding box center [212, 211] width 294 height 23
type input "Jashari lmeri"
click at [543, 211] on input "text" at bounding box center [544, 211] width 294 height 23
type input "Rabije"
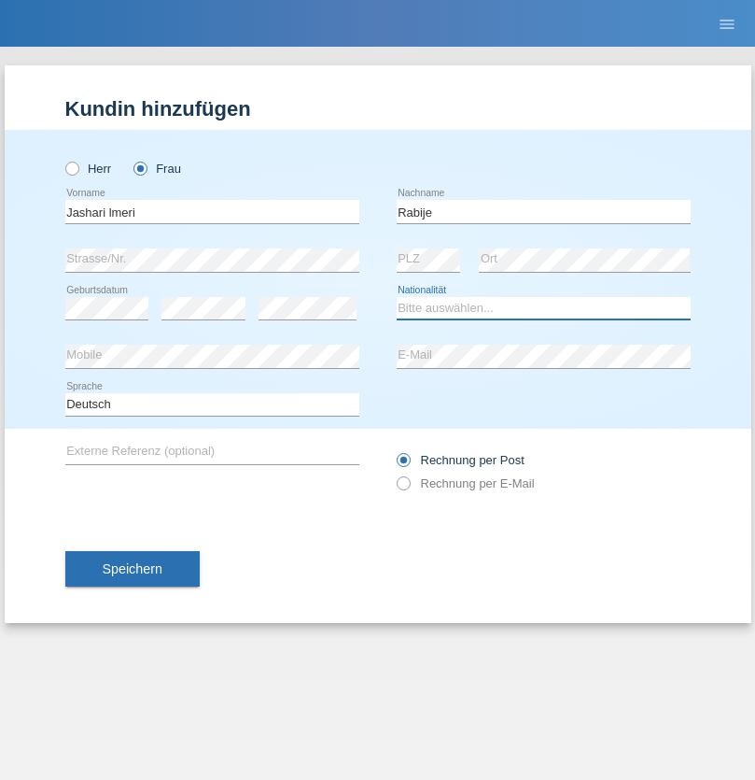
select select "CH"
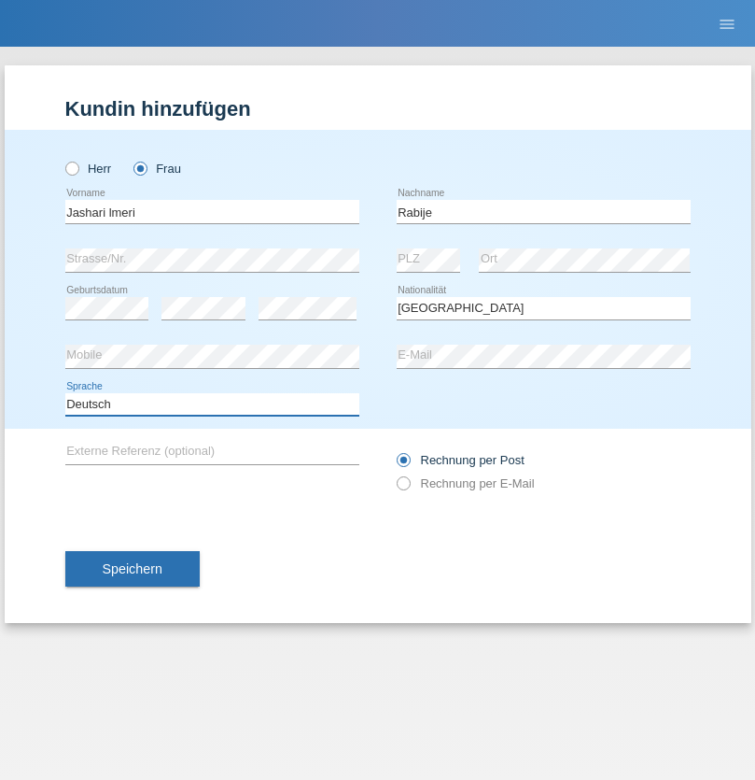
select select "en"
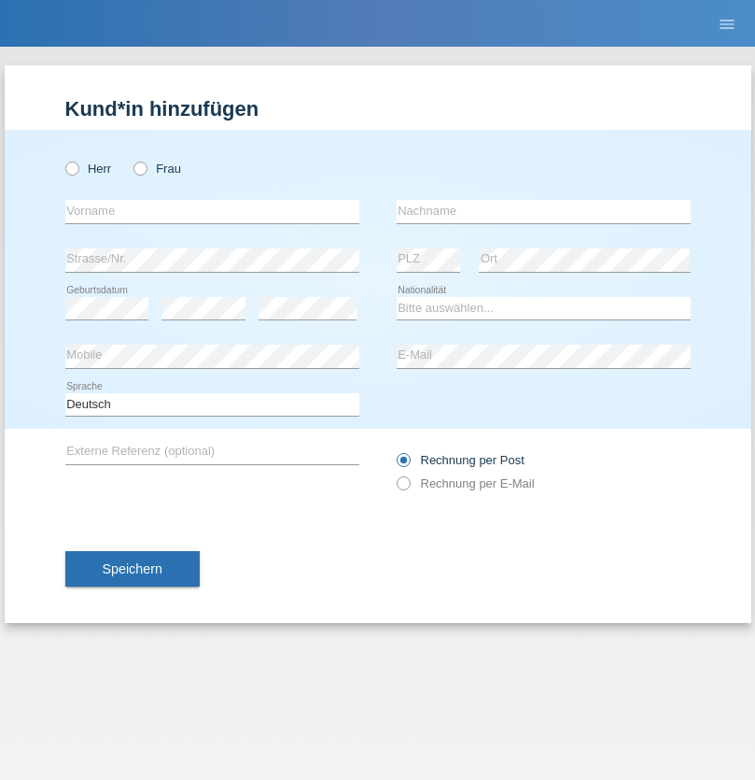
radio input "true"
click at [212, 211] on input "text" at bounding box center [212, 211] width 294 height 23
type input "firat"
click at [543, 211] on input "text" at bounding box center [544, 211] width 294 height 23
type input "kara"
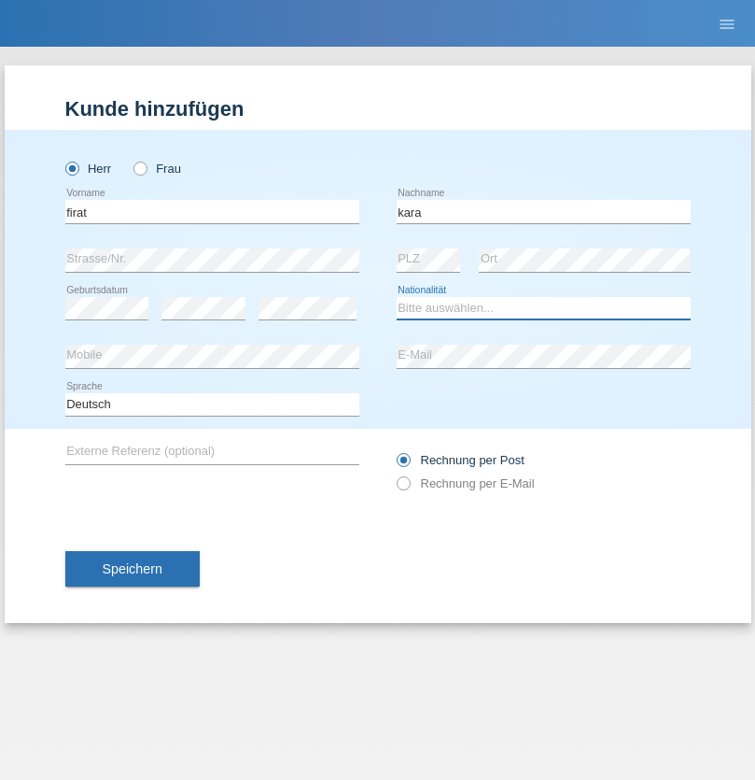
select select "CH"
radio input "true"
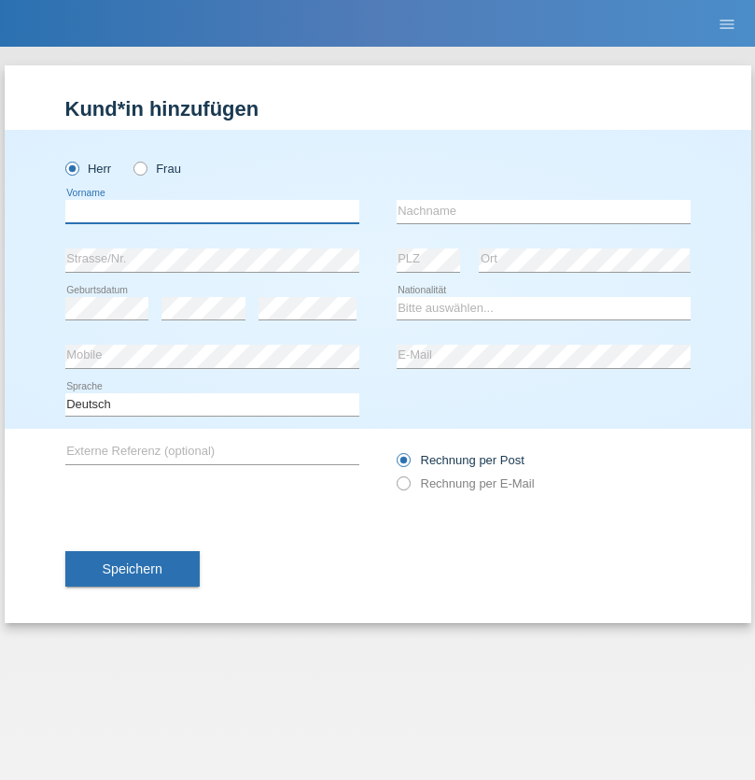
click at [212, 211] on input "text" at bounding box center [212, 211] width 294 height 23
type input "Gigov"
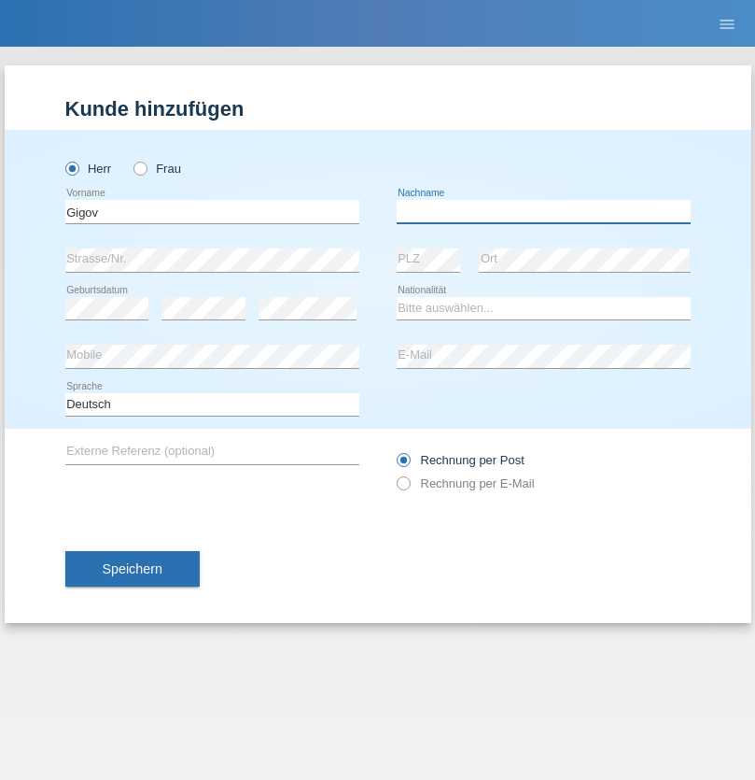
click at [543, 211] on input "text" at bounding box center [544, 211] width 294 height 23
type input "Zhan"
select select "BG"
select select "C"
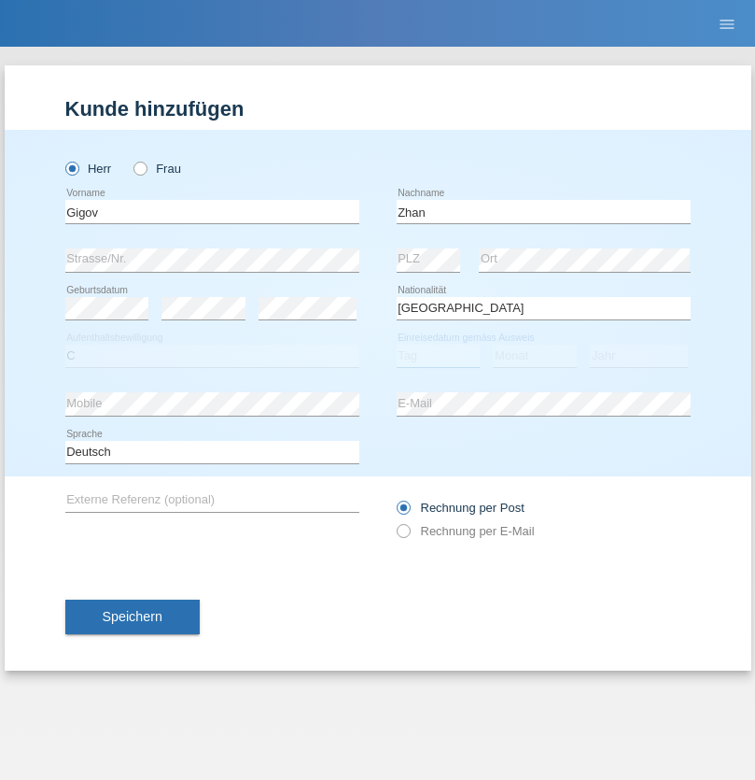
select select "23"
select select "10"
select select "2021"
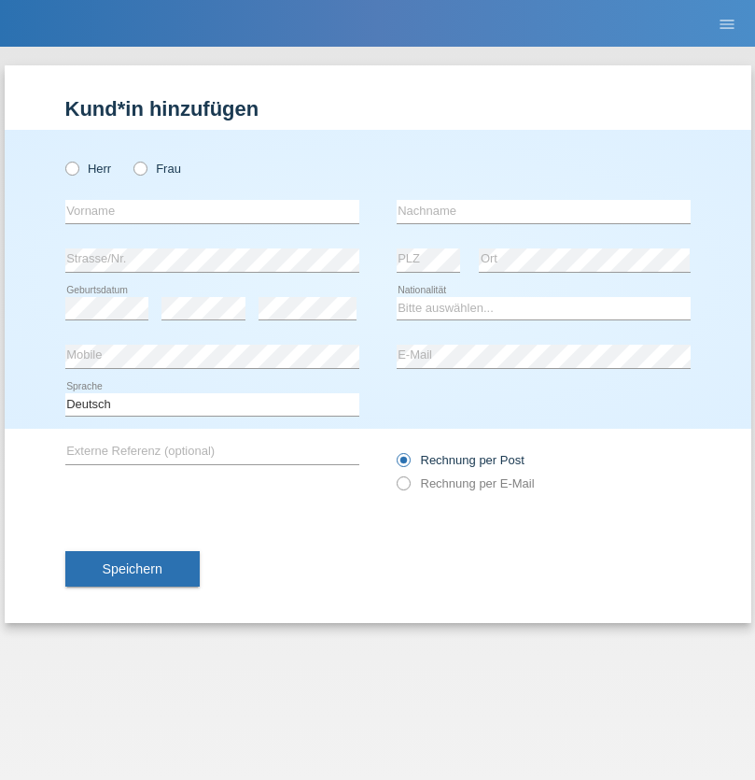
radio input "true"
click at [212, 211] on input "text" at bounding box center [212, 211] width 294 height 23
type input "Amand"
click at [543, 211] on input "text" at bounding box center [544, 211] width 294 height 23
type input "Pires"
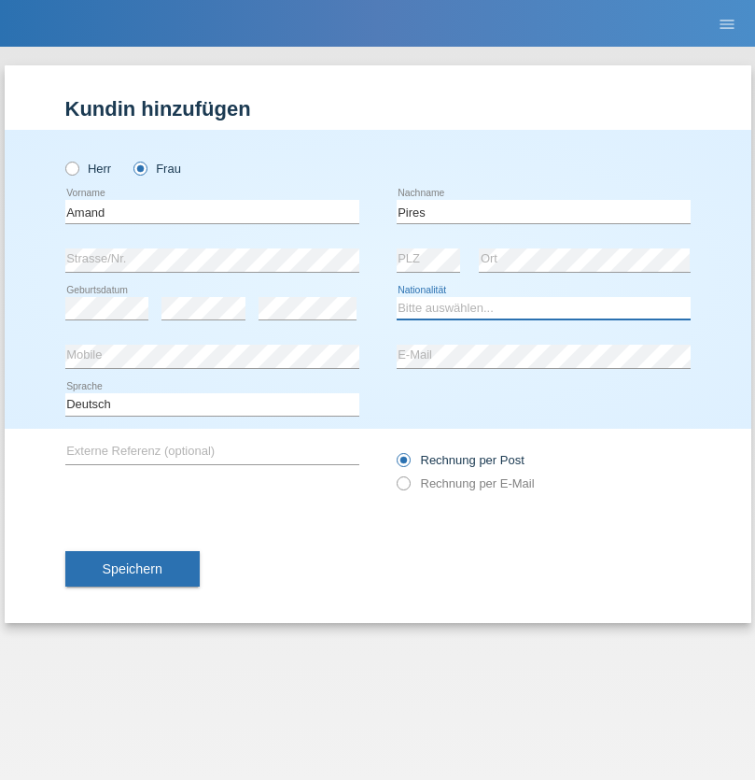
select select "CH"
radio input "true"
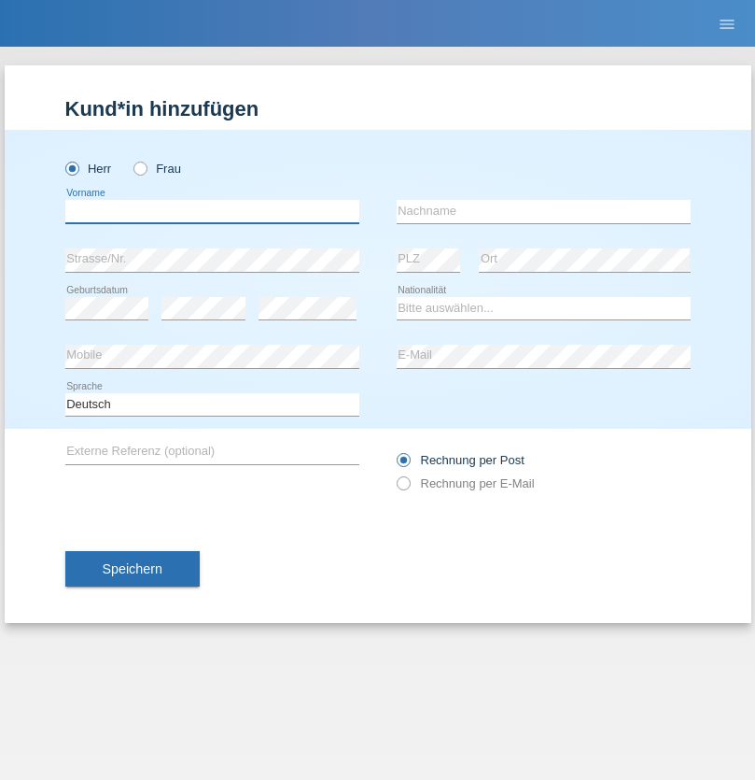
click at [212, 211] on input "text" at bounding box center [212, 211] width 294 height 23
type input "Anwar"
click at [543, 211] on input "text" at bounding box center [544, 211] width 294 height 23
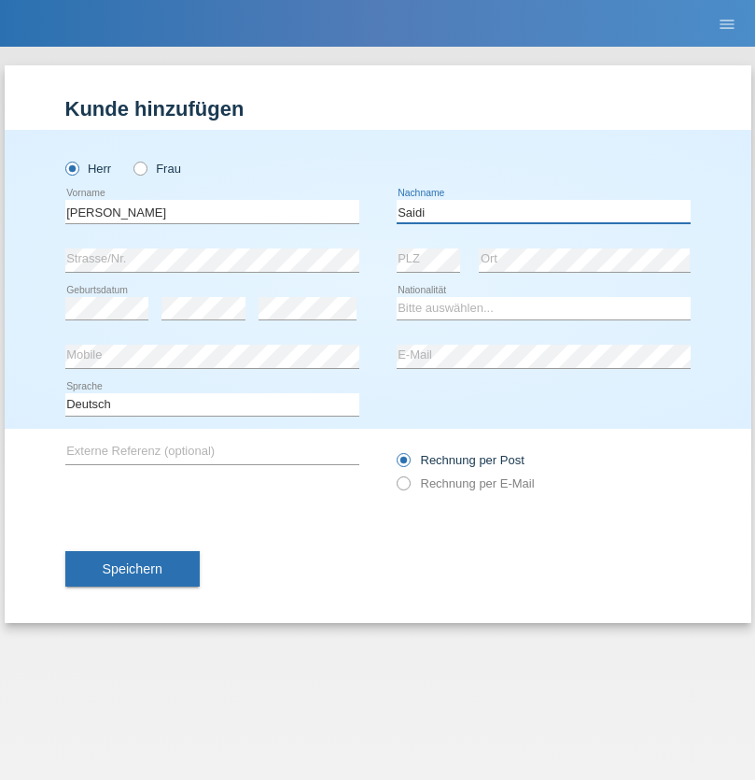
type input "Saidi"
select select "CH"
radio input "true"
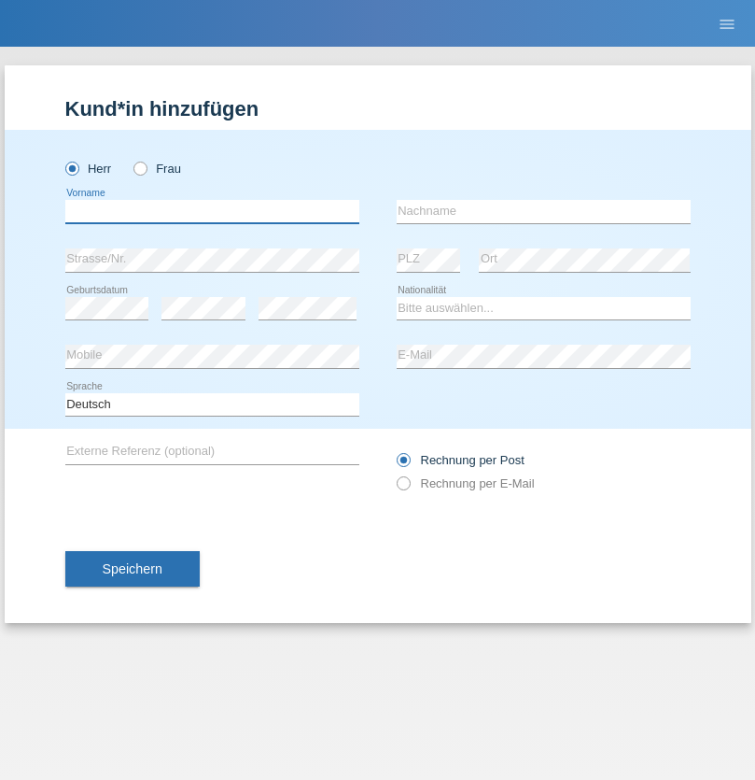
click at [212, 211] on input "text" at bounding box center [212, 211] width 294 height 23
type input "Edinson Maurício"
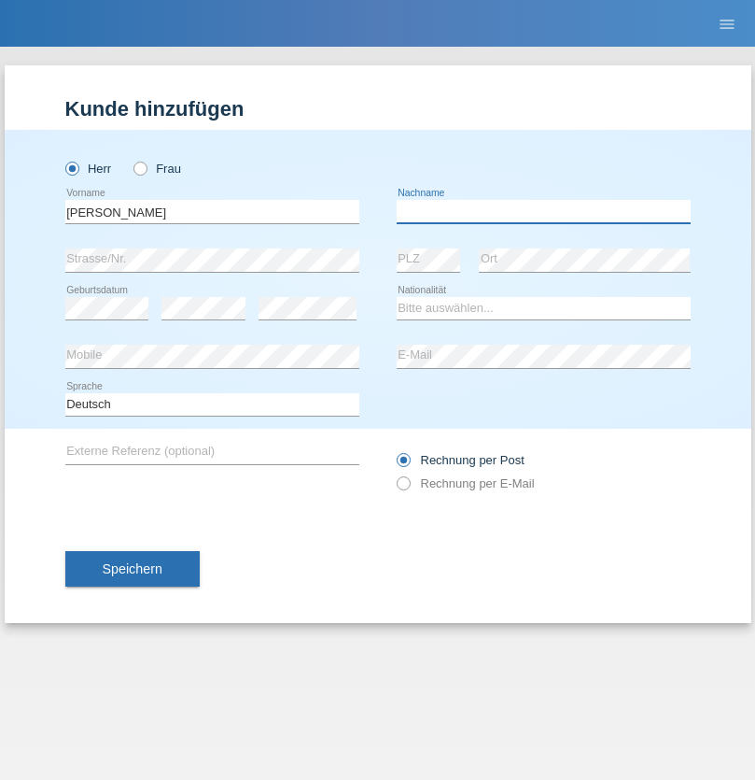
click at [543, 211] on input "text" at bounding box center [544, 211] width 294 height 23
type input "Branquinho Alexander"
select select "PT"
select select "C"
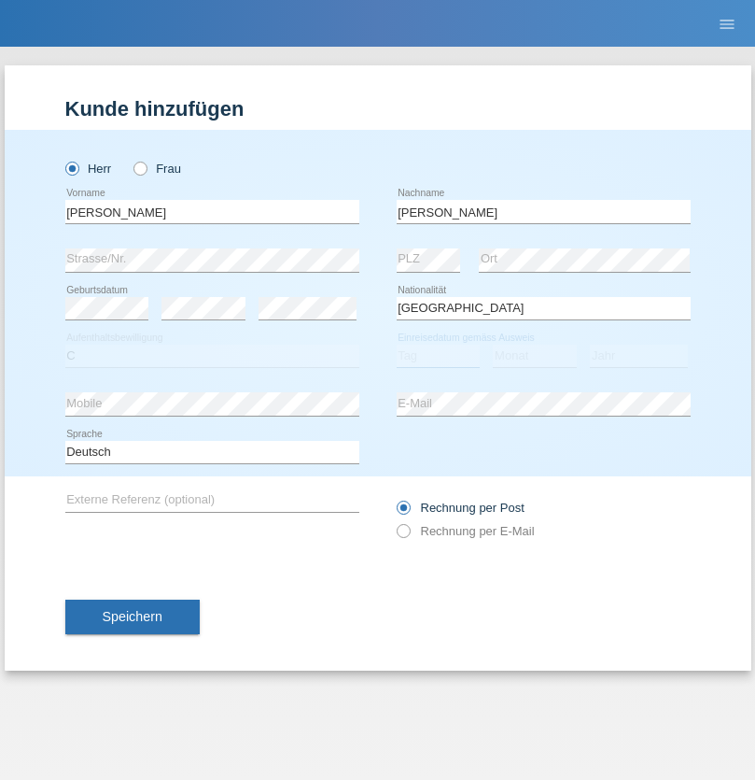
select select "23"
select select "08"
select select "2021"
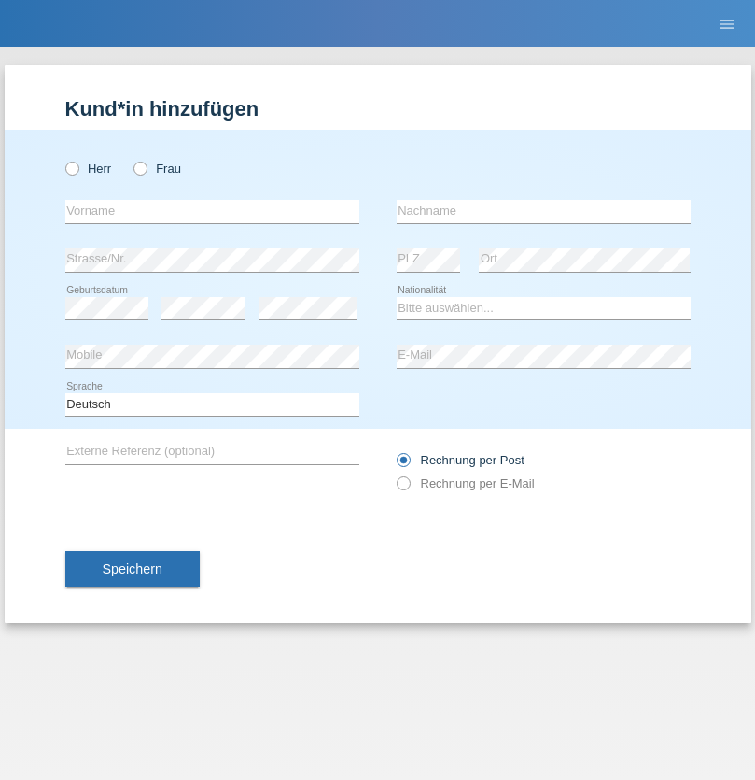
radio input "true"
click at [212, 211] on input "text" at bounding box center [212, 211] width 294 height 23
type input "Luca"
click at [543, 211] on input "text" at bounding box center [544, 211] width 294 height 23
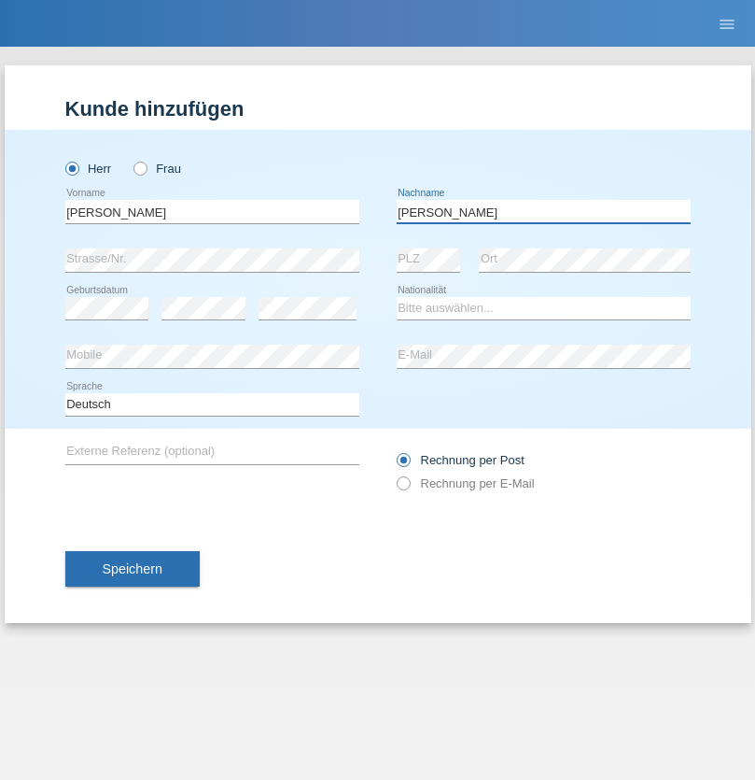
type input "Meier"
select select "CH"
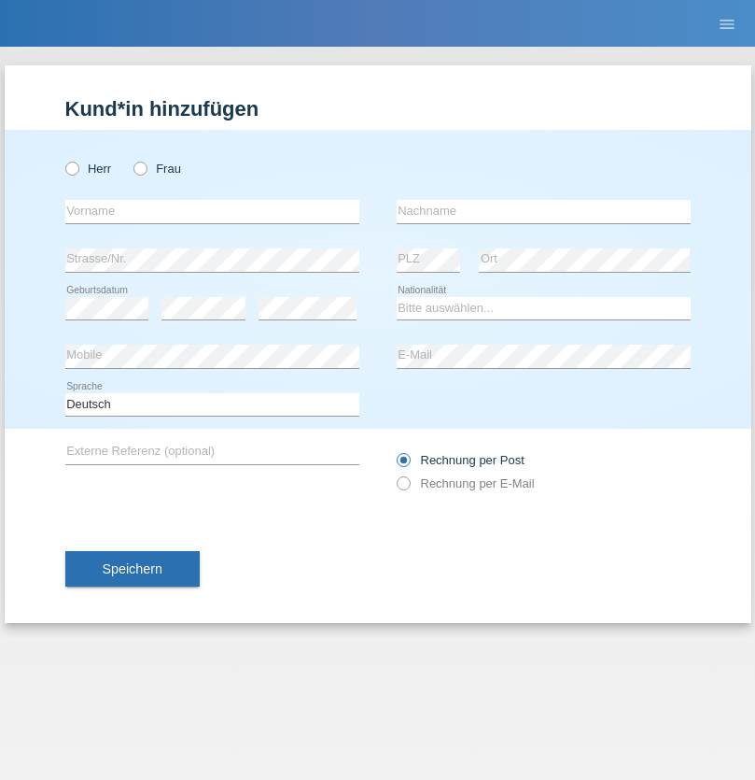
radio input "true"
click at [212, 211] on input "text" at bounding box center [212, 211] width 294 height 23
type input "Szilvia"
click at [543, 211] on input "text" at bounding box center [544, 211] width 294 height 23
type input "Olakh"
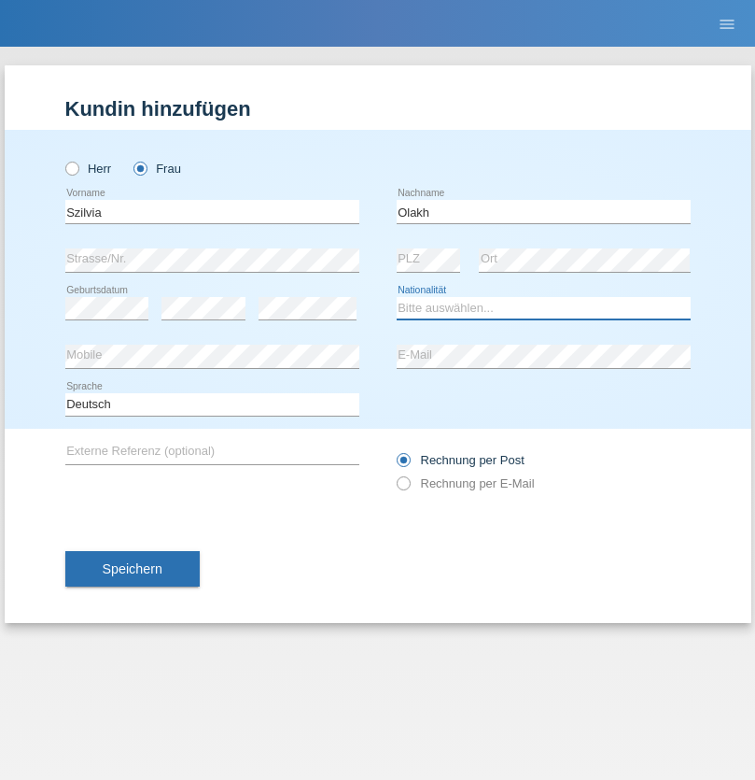
select select "UA"
select select "C"
select select "16"
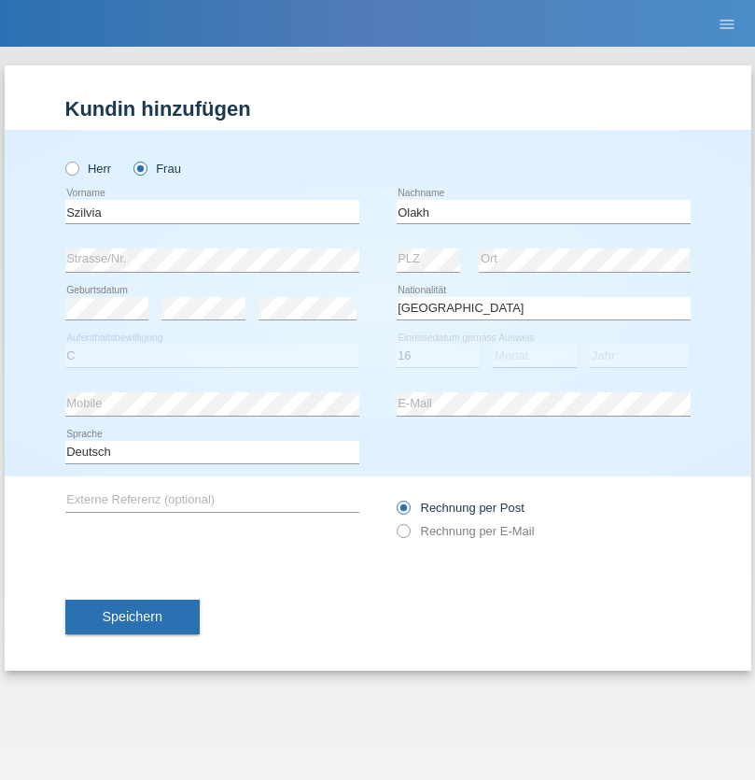
select select "09"
select select "2021"
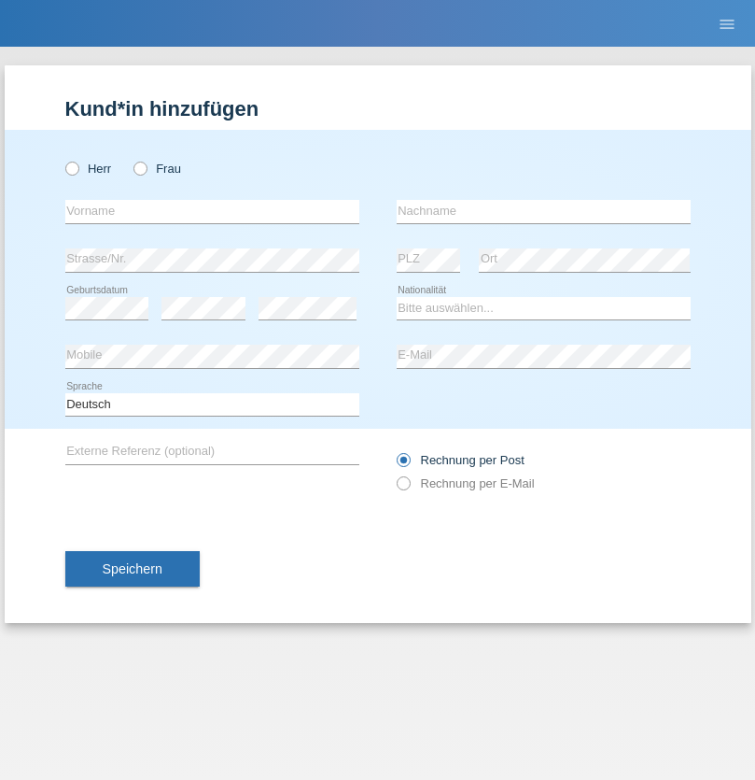
radio input "true"
click at [212, 211] on input "text" at bounding box center [212, 211] width 294 height 23
type input "Asrit"
click at [543, 211] on input "text" at bounding box center [544, 211] width 294 height 23
type input "Kupa"
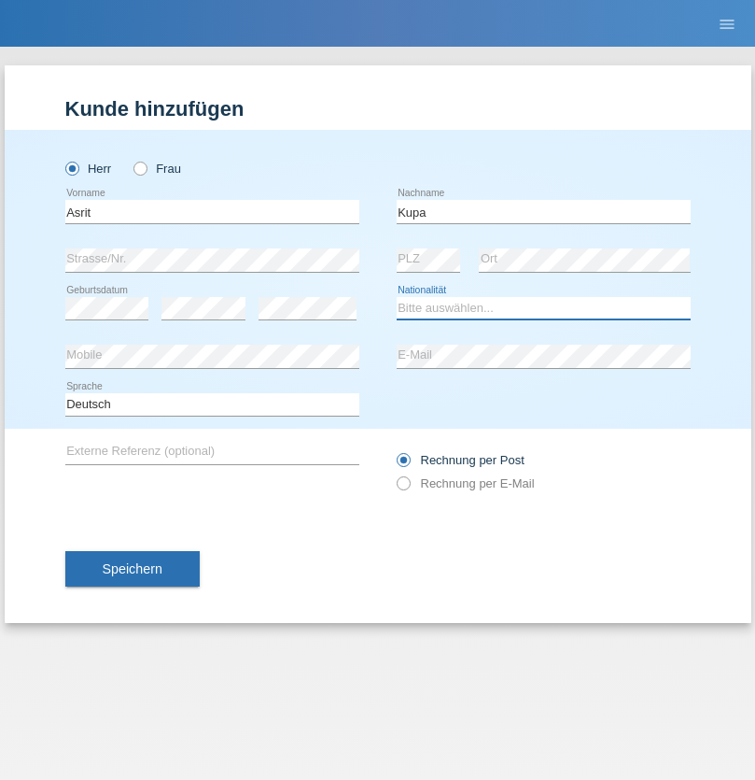
select select "MK"
select select "C"
select select "27"
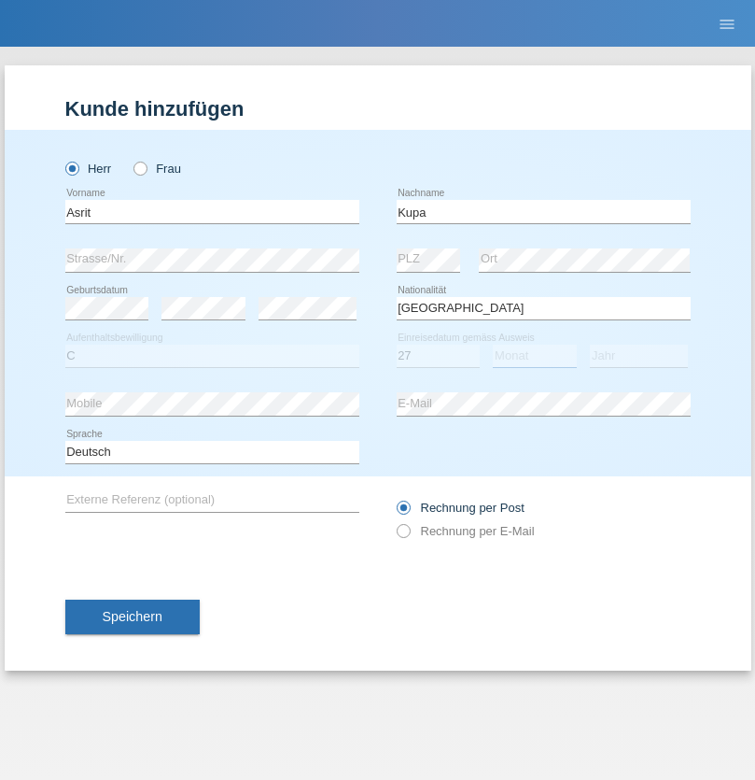
select select "05"
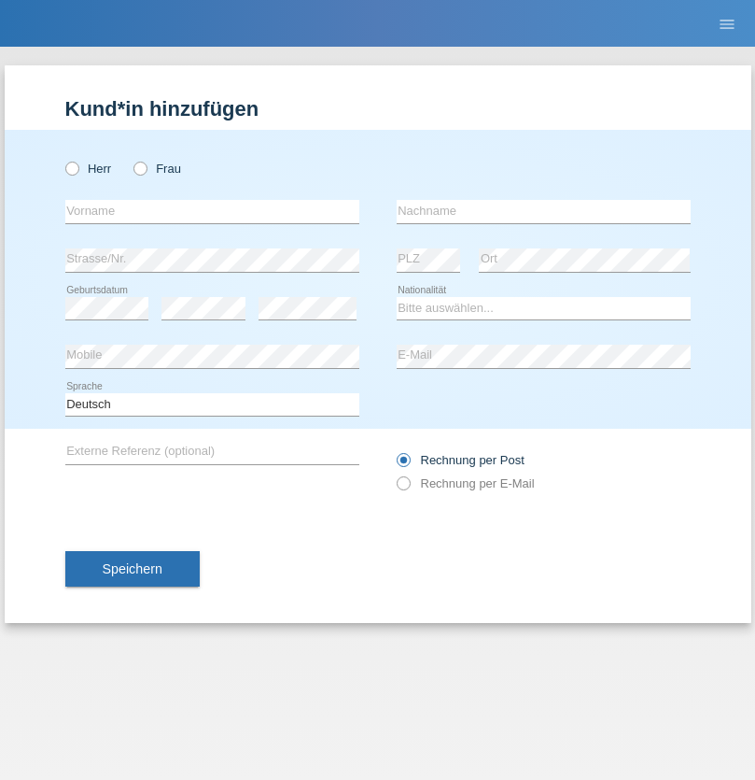
radio input "true"
click at [212, 211] on input "text" at bounding box center [212, 211] width 294 height 23
type input "[PERSON_NAME]"
click at [543, 211] on input "text" at bounding box center [544, 211] width 294 height 23
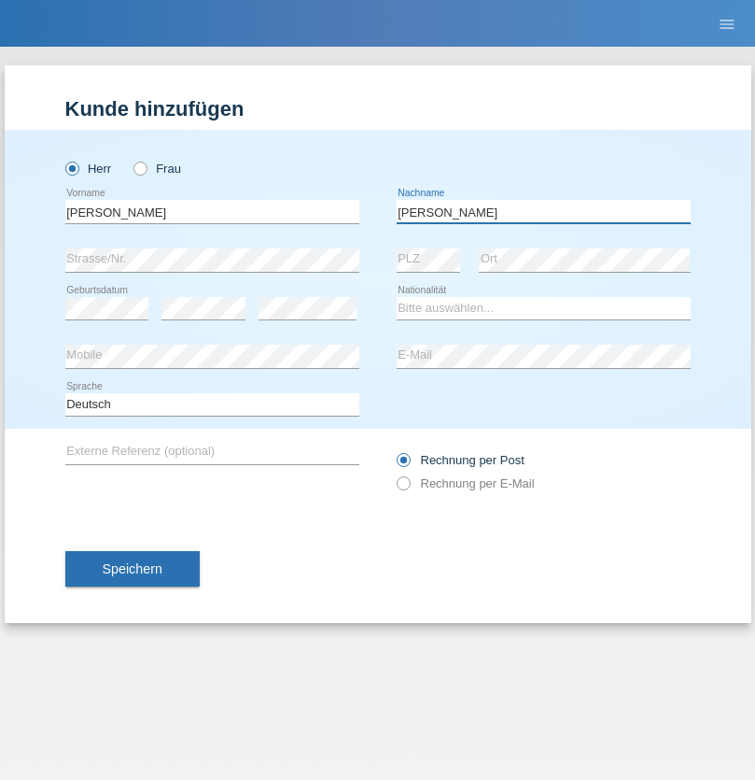
type input "[PERSON_NAME]"
select select "SY"
select select "C"
select select "16"
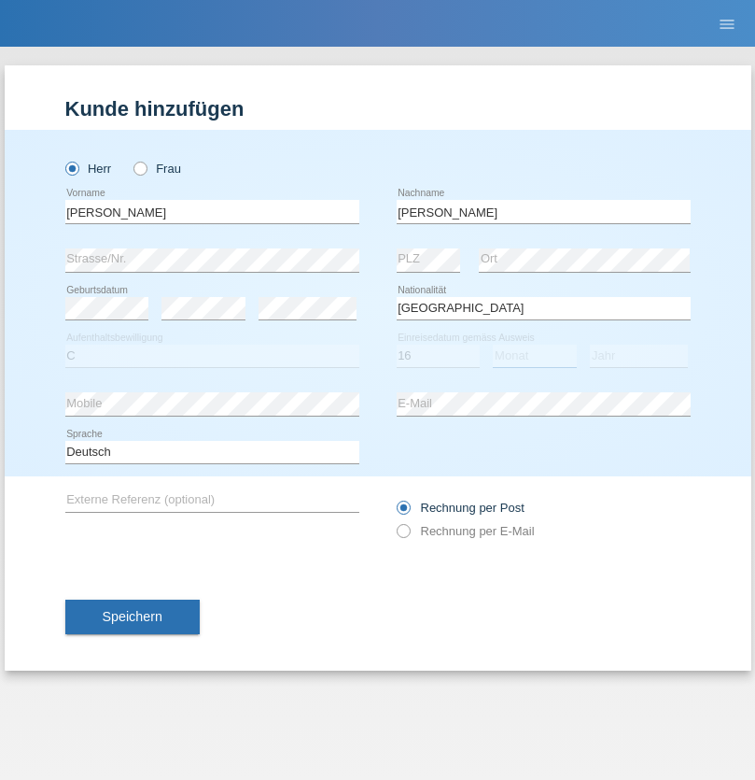
select select "09"
select select "2021"
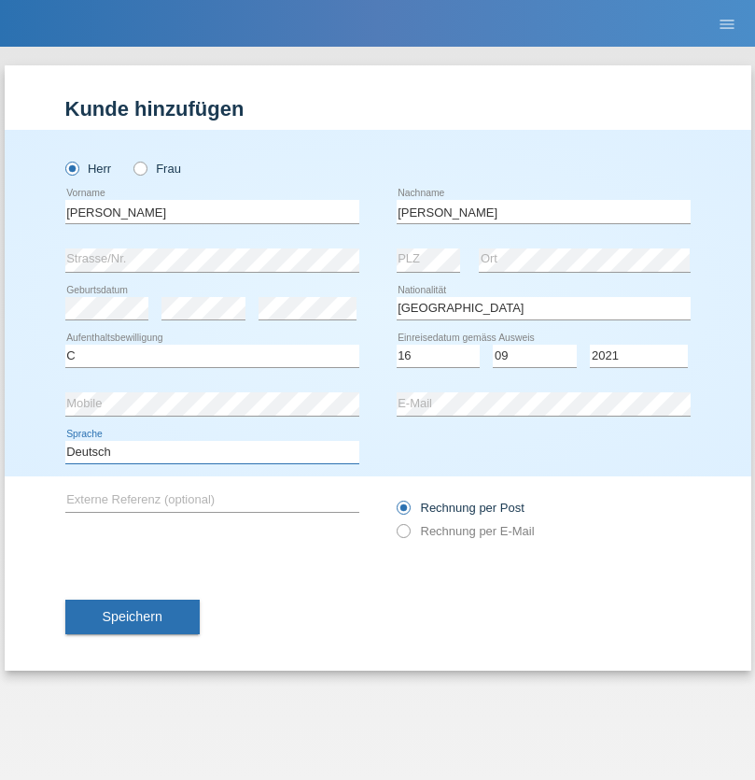
select select "en"
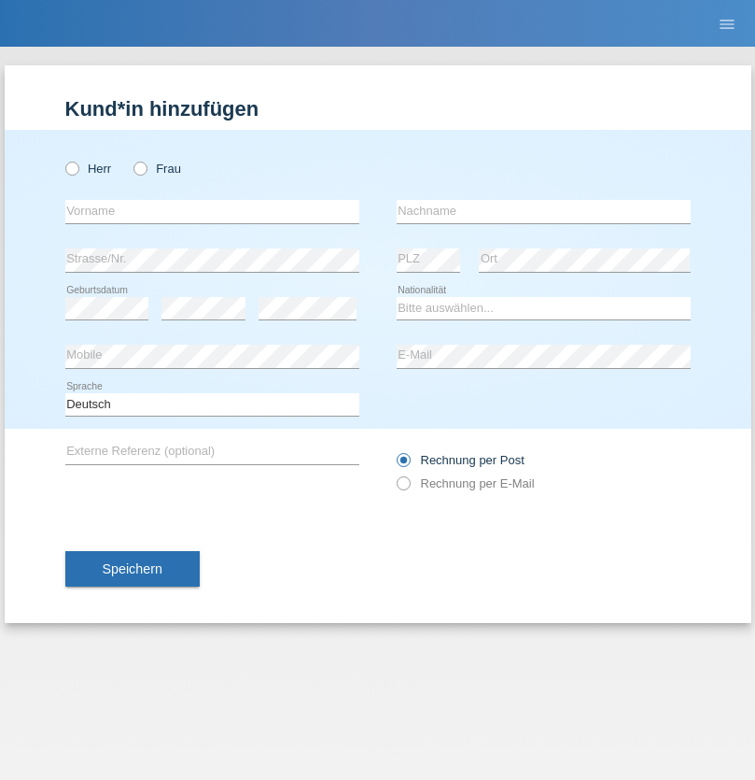
radio input "true"
select select "CH"
radio input "true"
click at [212, 211] on input "text" at bounding box center [212, 211] width 294 height 23
type input "[PERSON_NAME]"
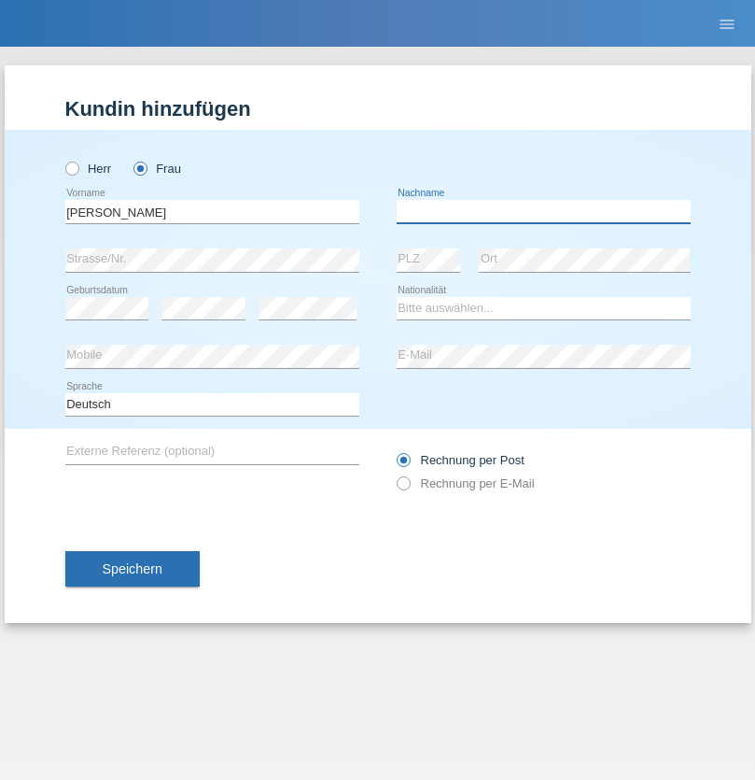
click at [543, 211] on input "text" at bounding box center [544, 211] width 294 height 23
type input "Bacic"
select select "CH"
